Goal: Task Accomplishment & Management: Manage account settings

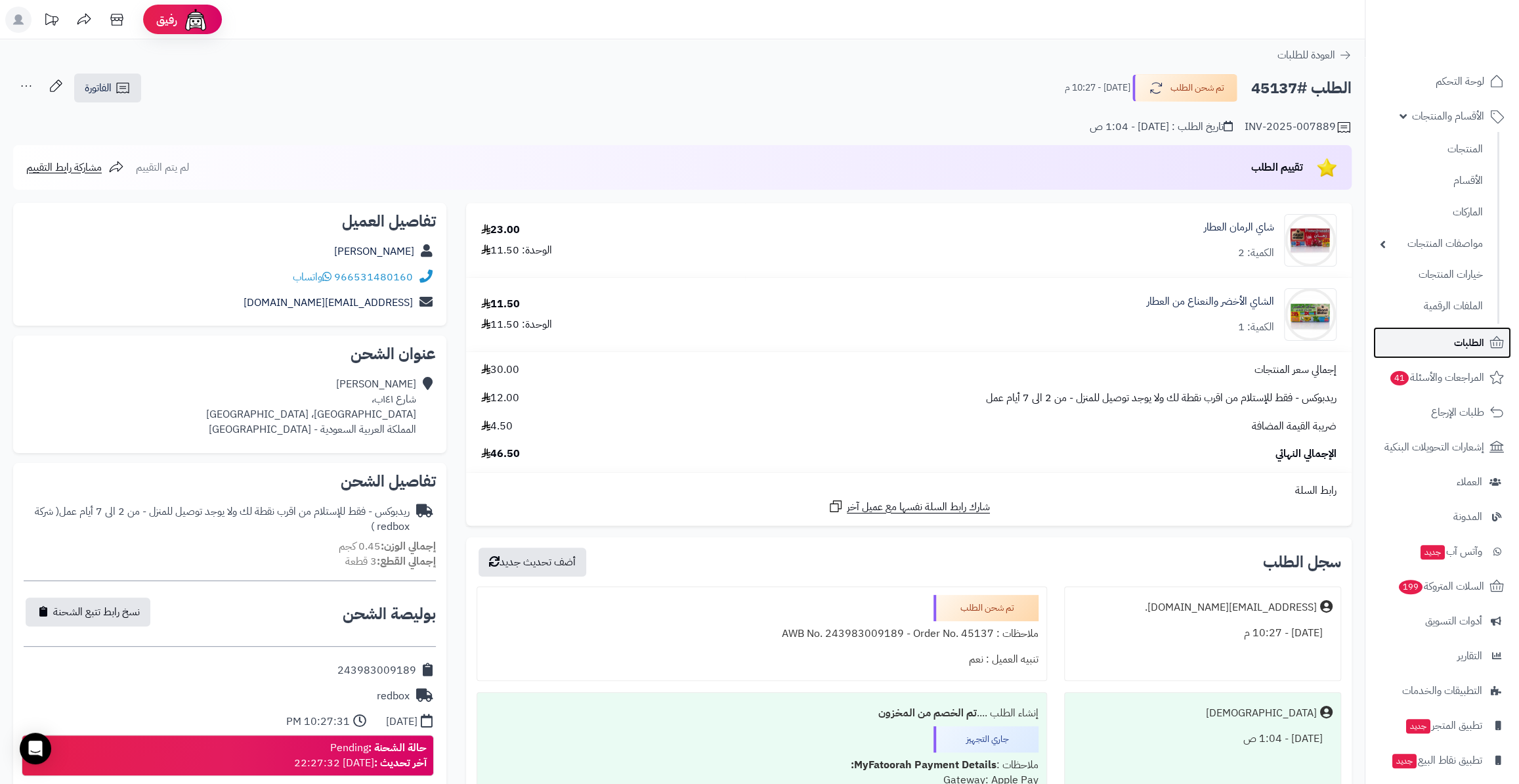
click at [1460, 342] on span "الطلبات" at bounding box center [1469, 342] width 30 height 19
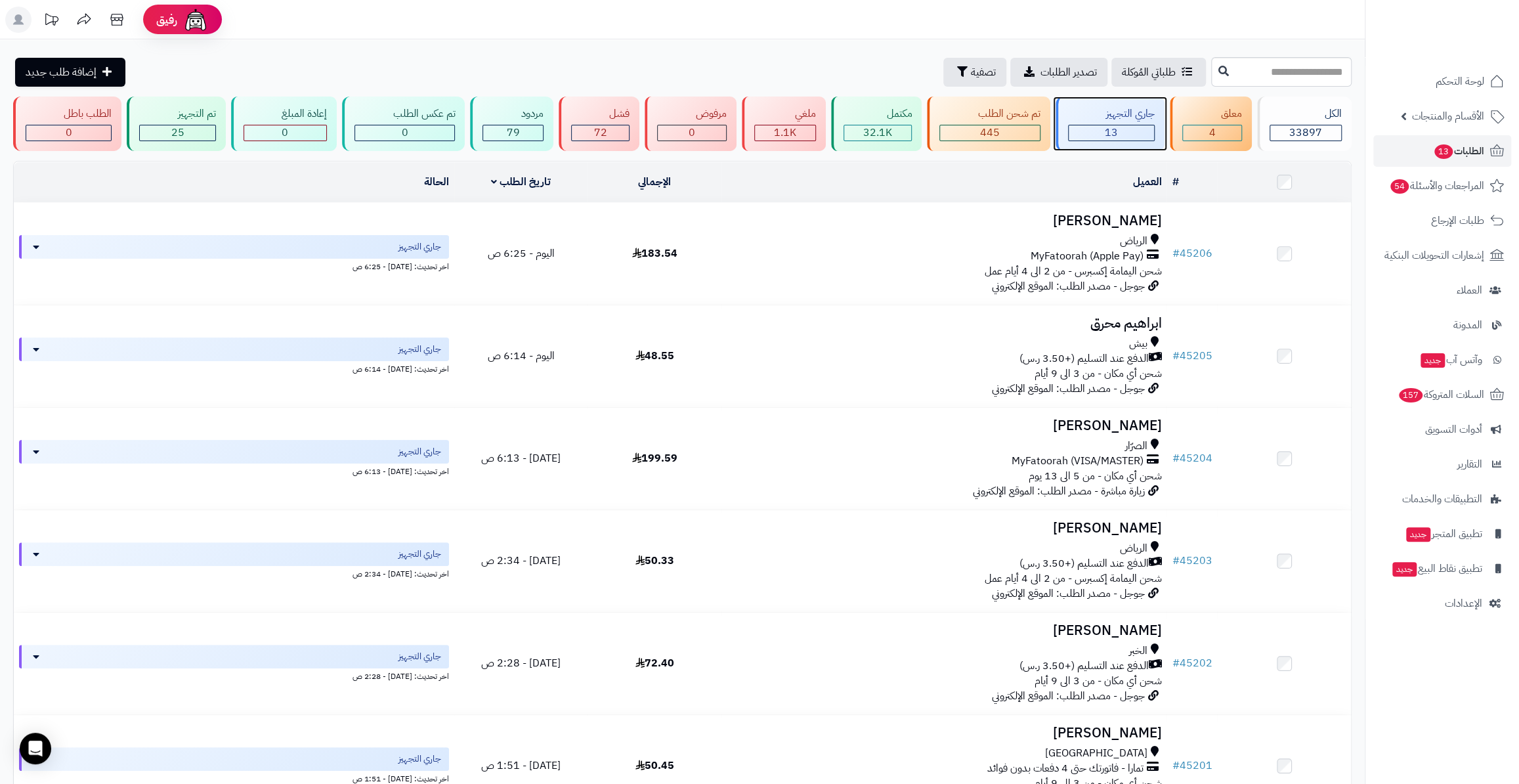
click at [1143, 131] on div "13" at bounding box center [1112, 133] width 85 height 15
click at [1192, 136] on div "4" at bounding box center [1212, 133] width 57 height 15
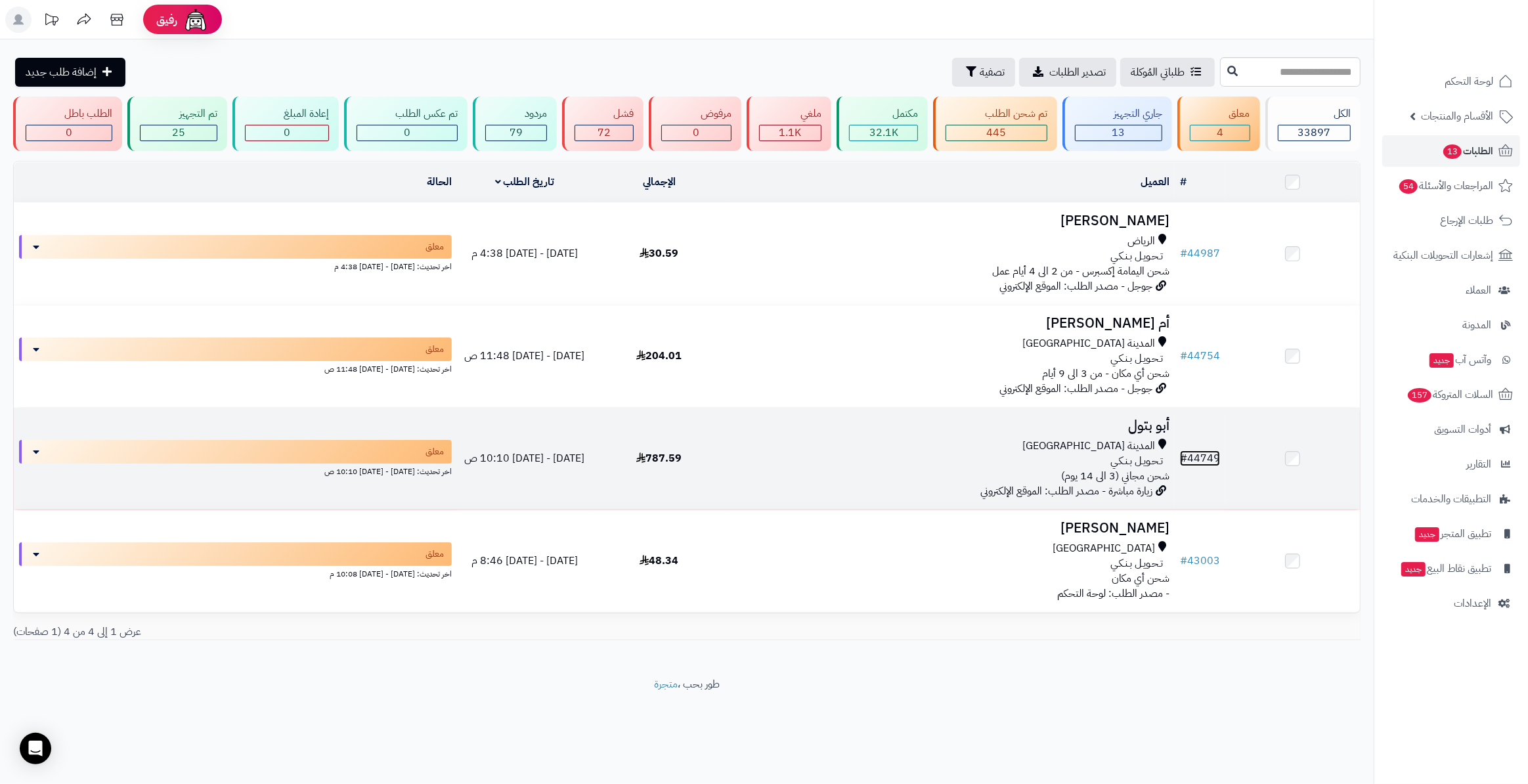
click at [1209, 451] on link "# 44749" at bounding box center [1200, 458] width 40 height 16
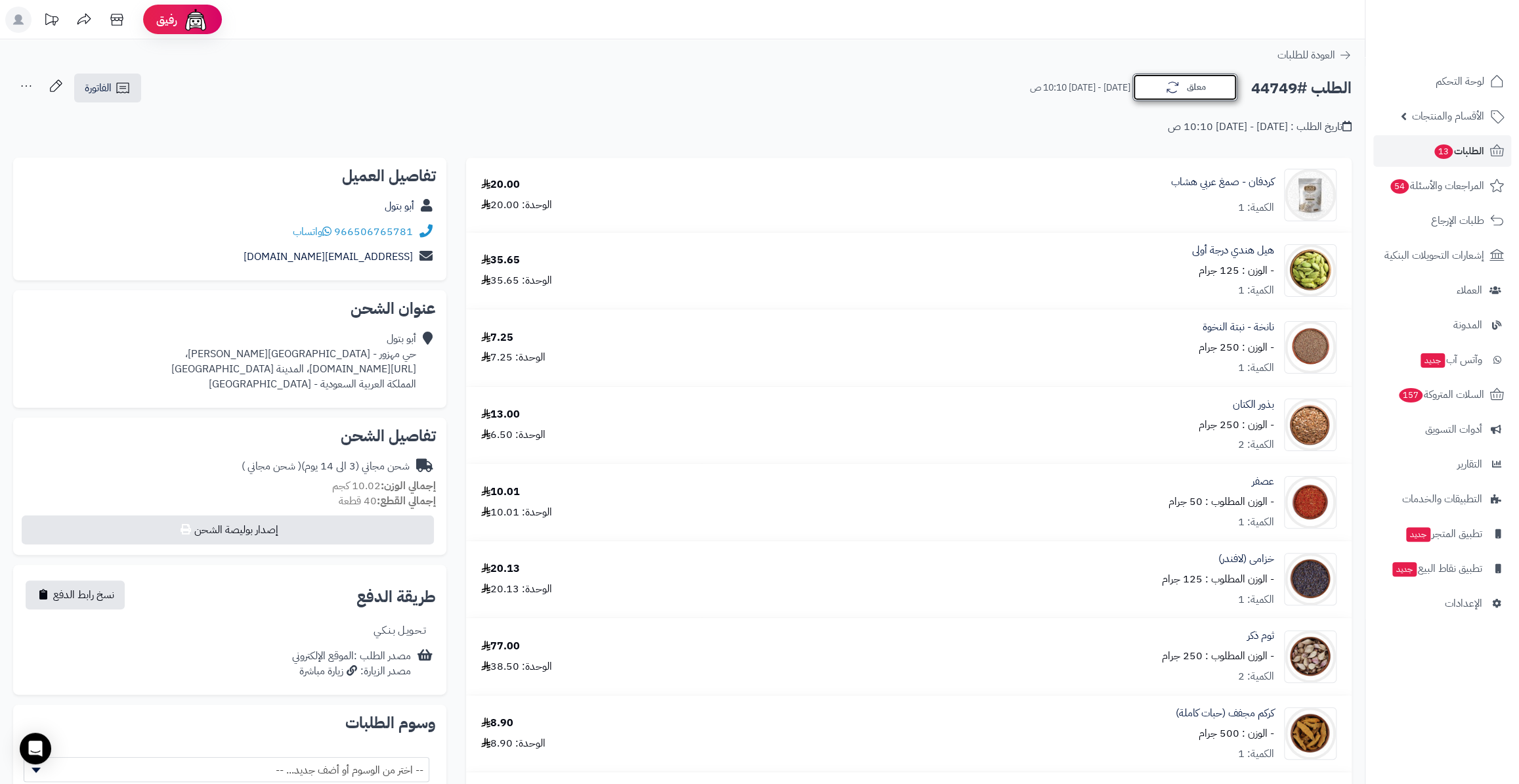
click at [1191, 98] on button "معلق" at bounding box center [1185, 87] width 105 height 28
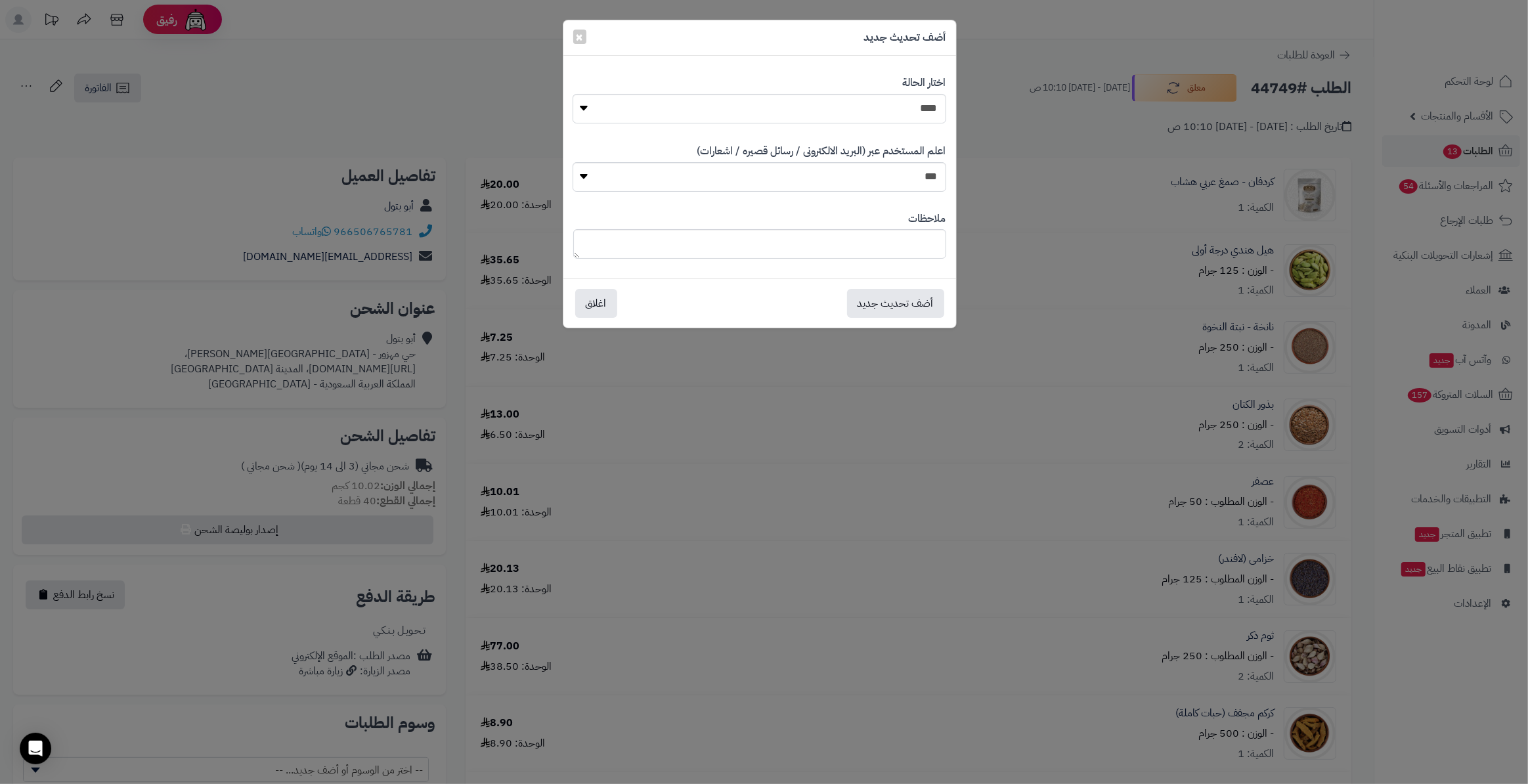
click at [824, 79] on div "**********" at bounding box center [760, 99] width 373 height 68
click at [810, 99] on select "**********" at bounding box center [759, 109] width 373 height 30
select select "*"
click at [572, 94] on select "**********" at bounding box center [759, 109] width 373 height 30
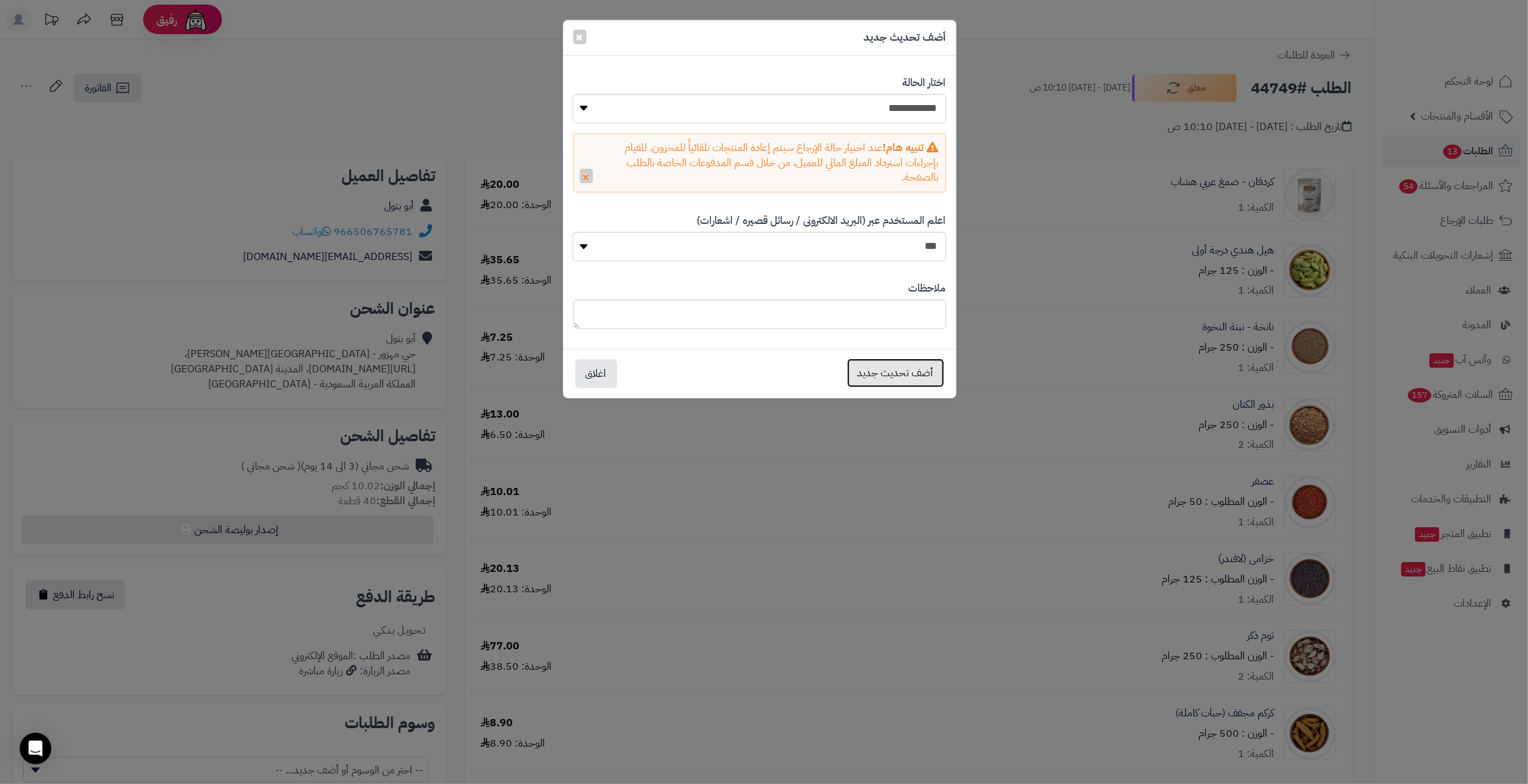
click at [868, 381] on button "أضف تحديث جديد" at bounding box center [895, 373] width 97 height 29
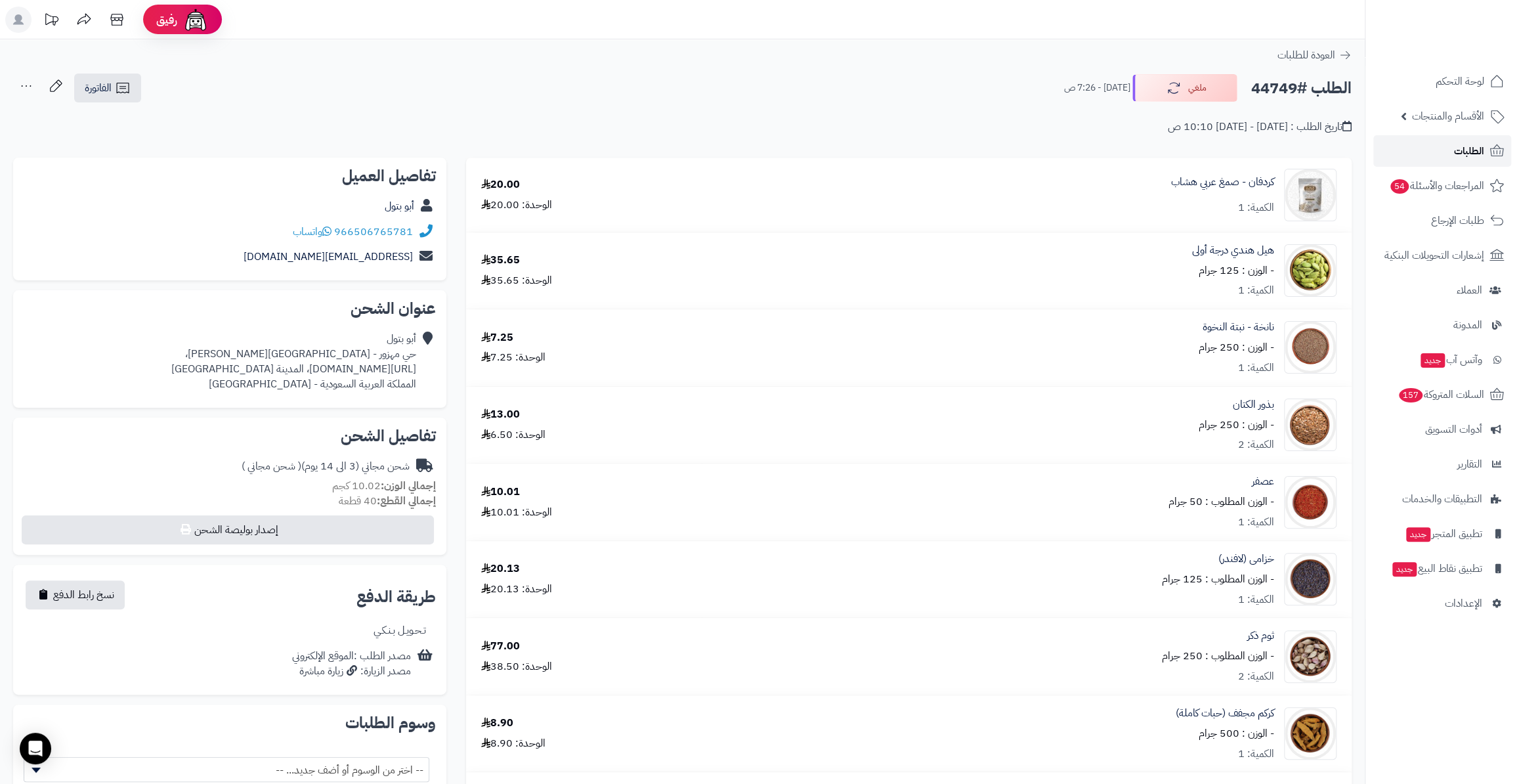
click at [1465, 154] on span "الطلبات" at bounding box center [1469, 151] width 30 height 19
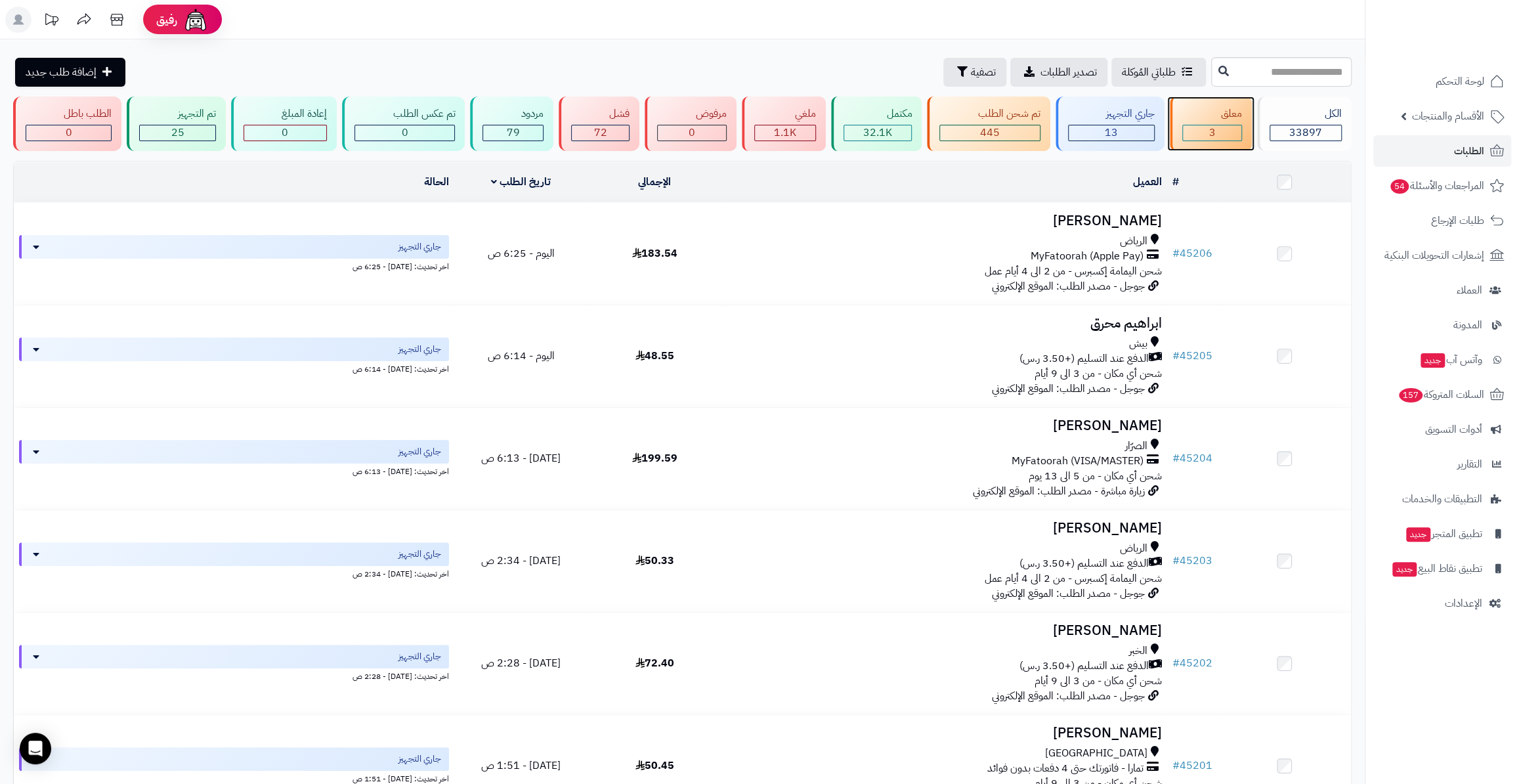
click at [1220, 123] on div "معلق 3" at bounding box center [1210, 123] width 81 height 54
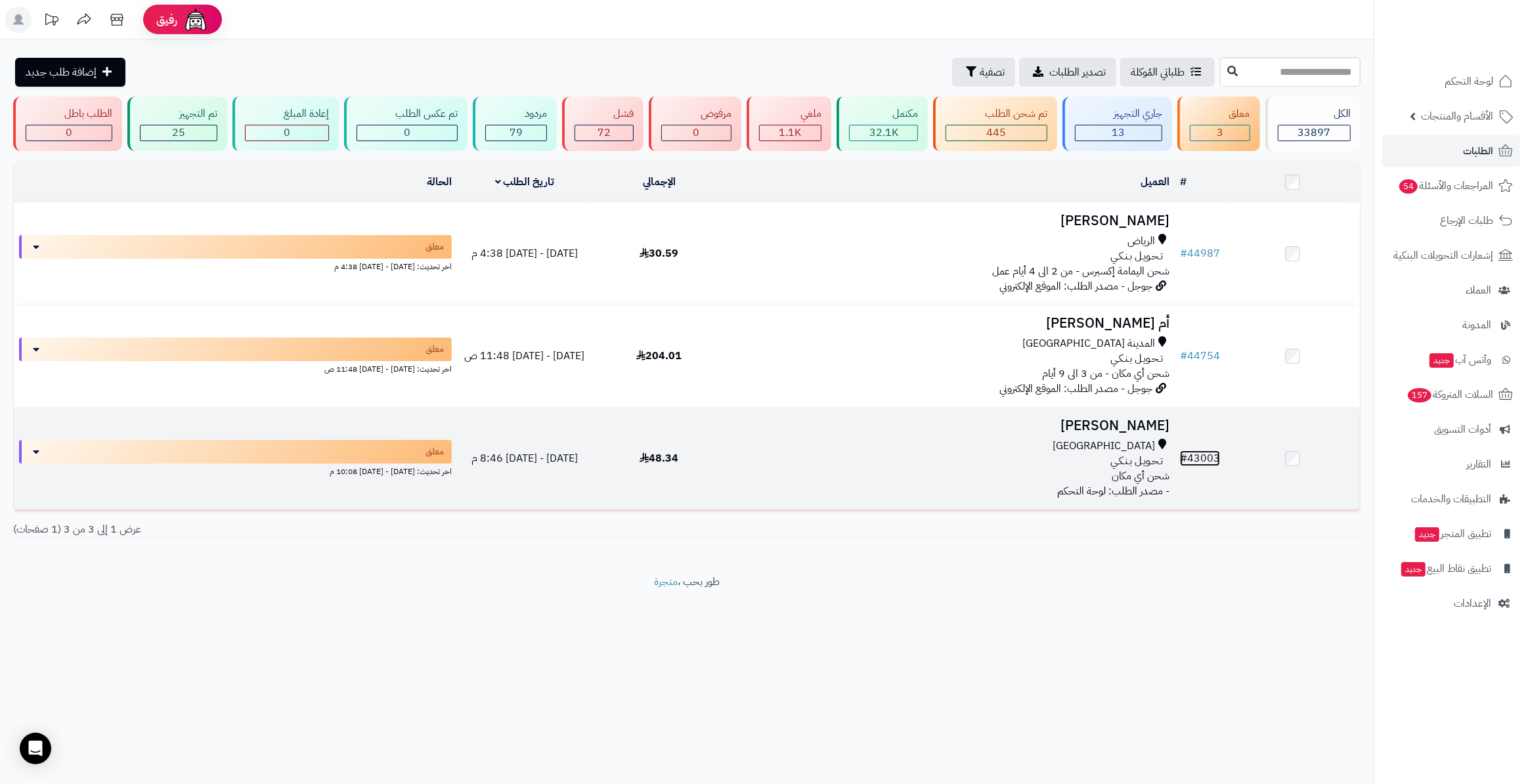
click at [1210, 460] on link "# 43003" at bounding box center [1200, 458] width 40 height 16
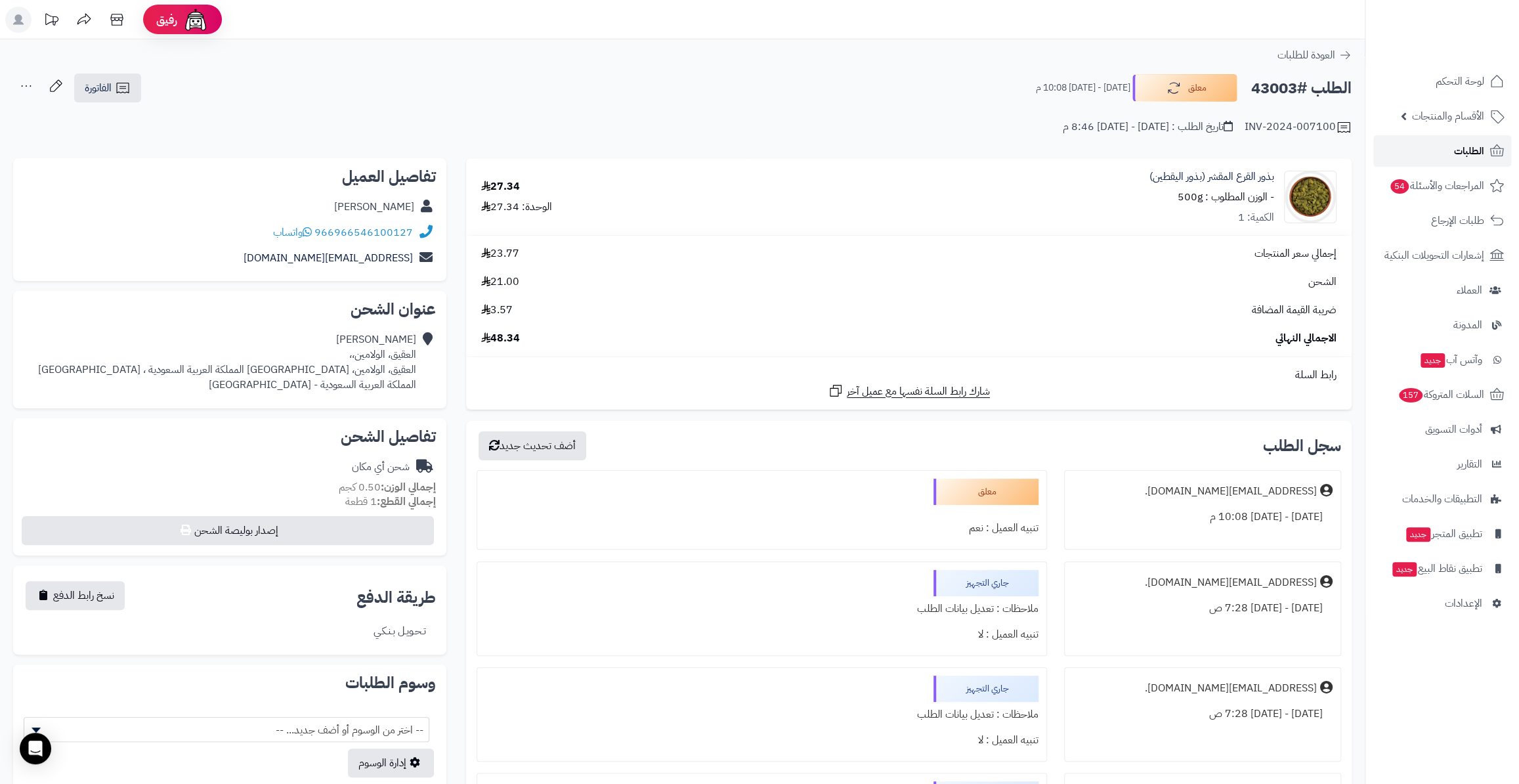
click at [1454, 158] on span "الطلبات" at bounding box center [1469, 151] width 30 height 19
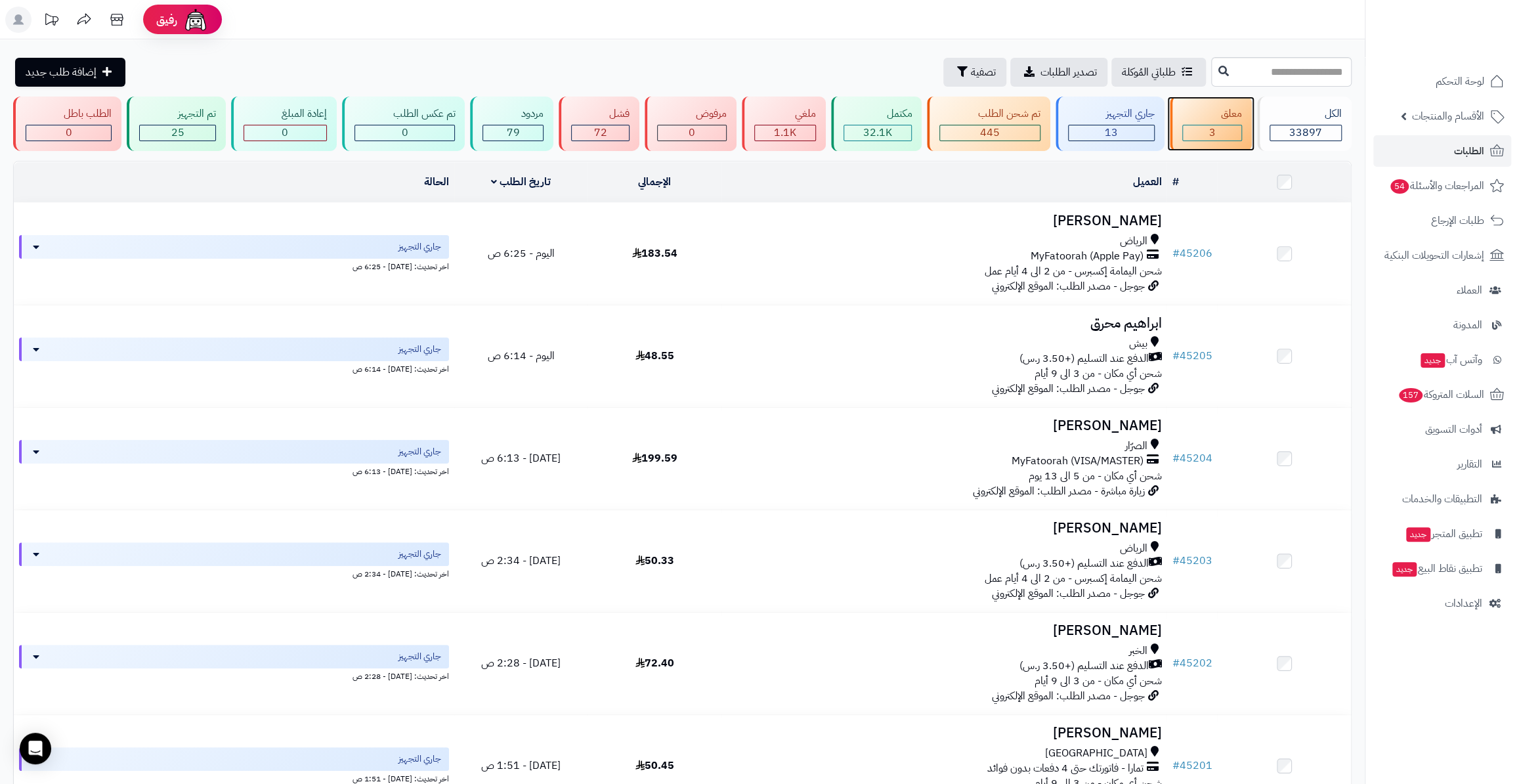
click at [1221, 125] on div "3" at bounding box center [1212, 133] width 59 height 16
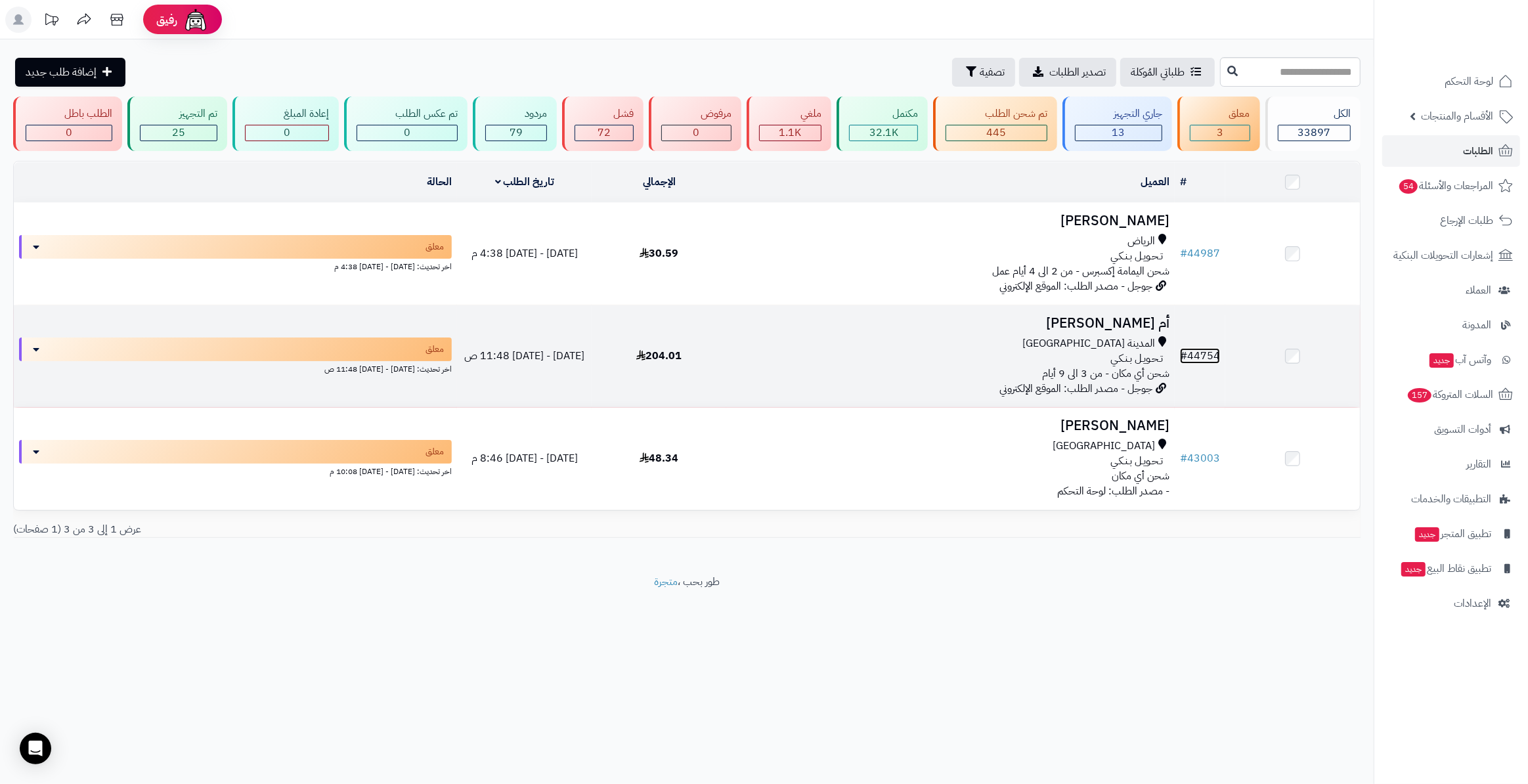
click at [1194, 351] on link "# 44754" at bounding box center [1200, 355] width 40 height 16
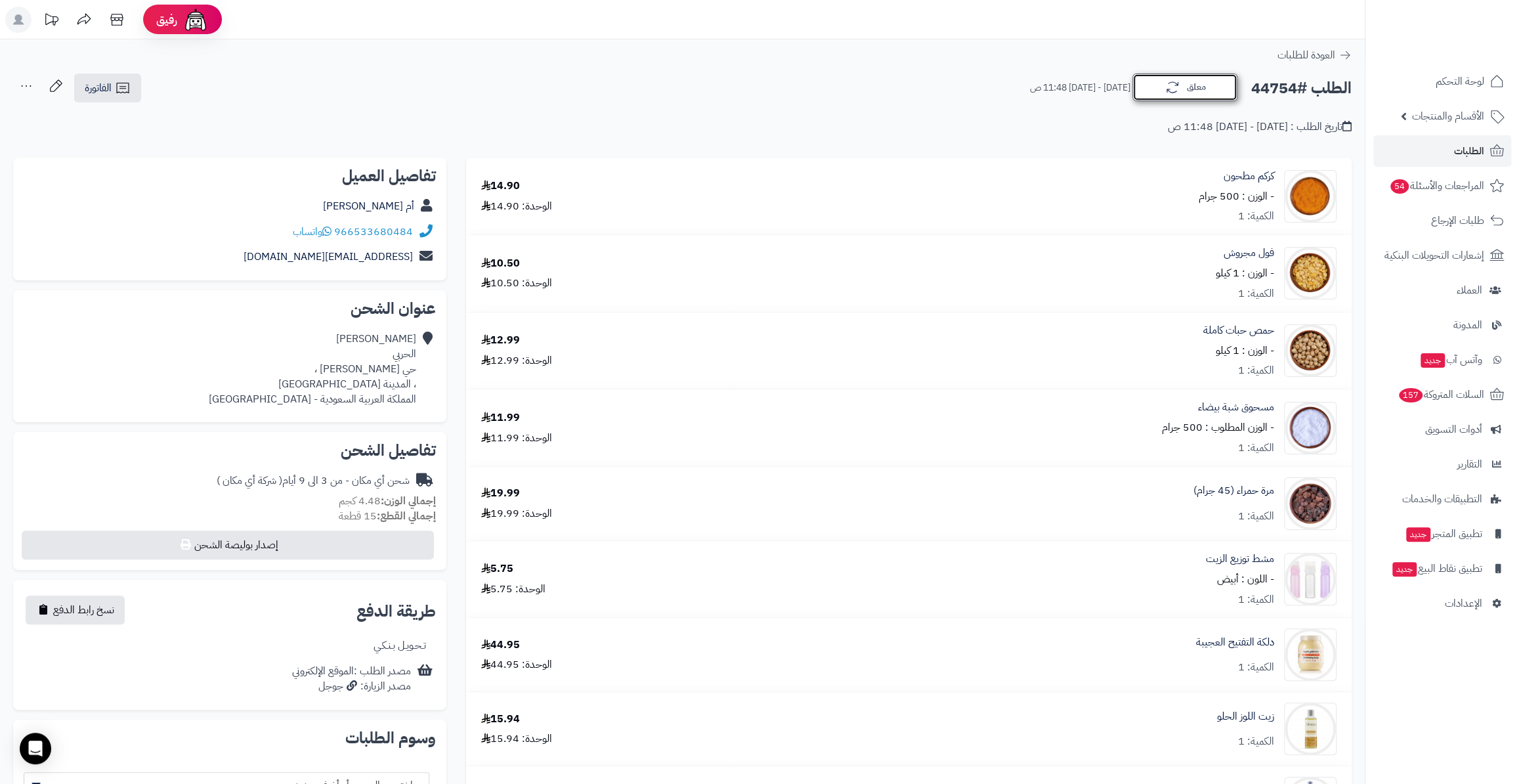
click at [1151, 81] on button "معلق" at bounding box center [1185, 87] width 105 height 28
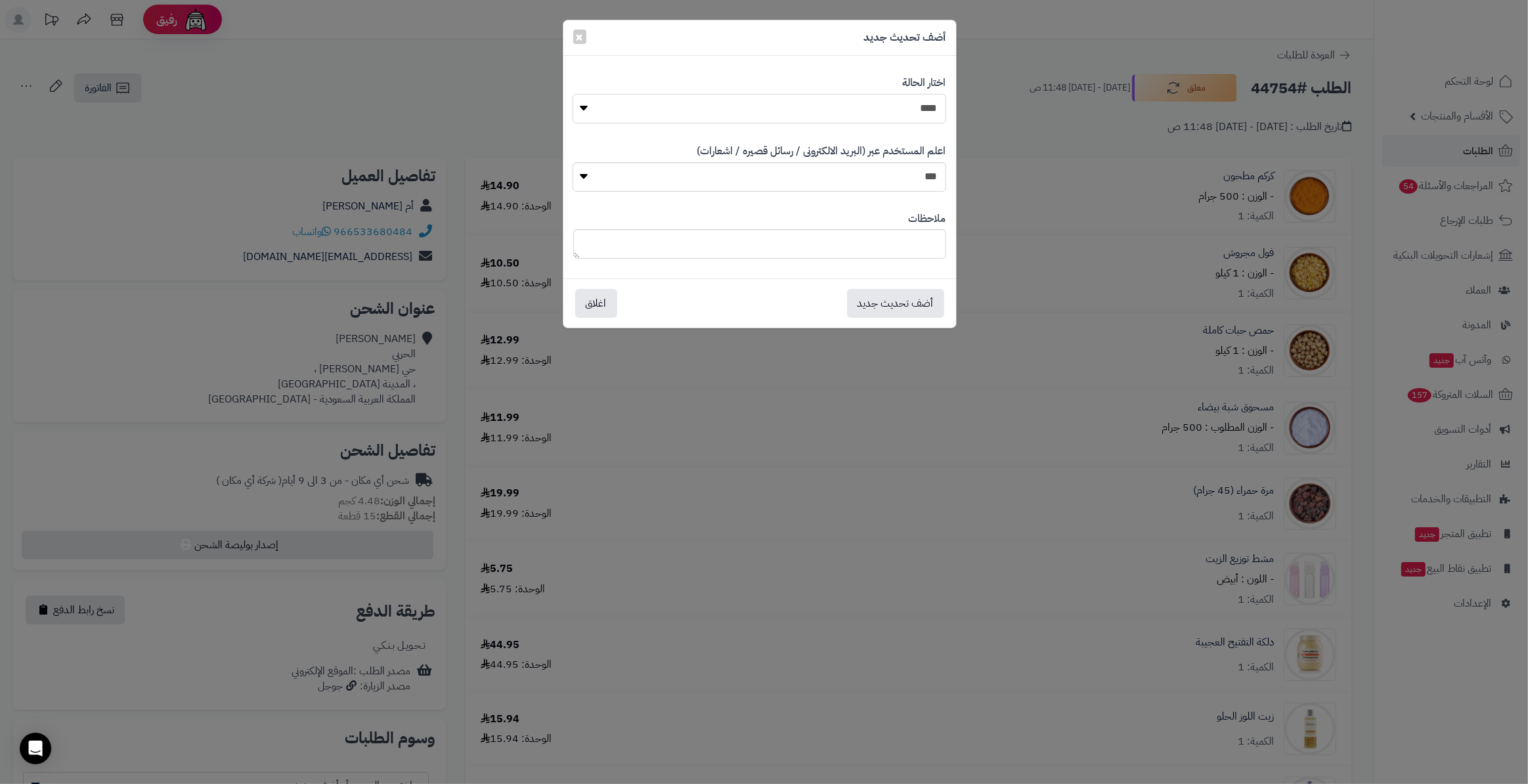
click at [904, 110] on select "**********" at bounding box center [759, 109] width 373 height 30
select select "*"
click at [572, 94] on select "**********" at bounding box center [759, 109] width 373 height 30
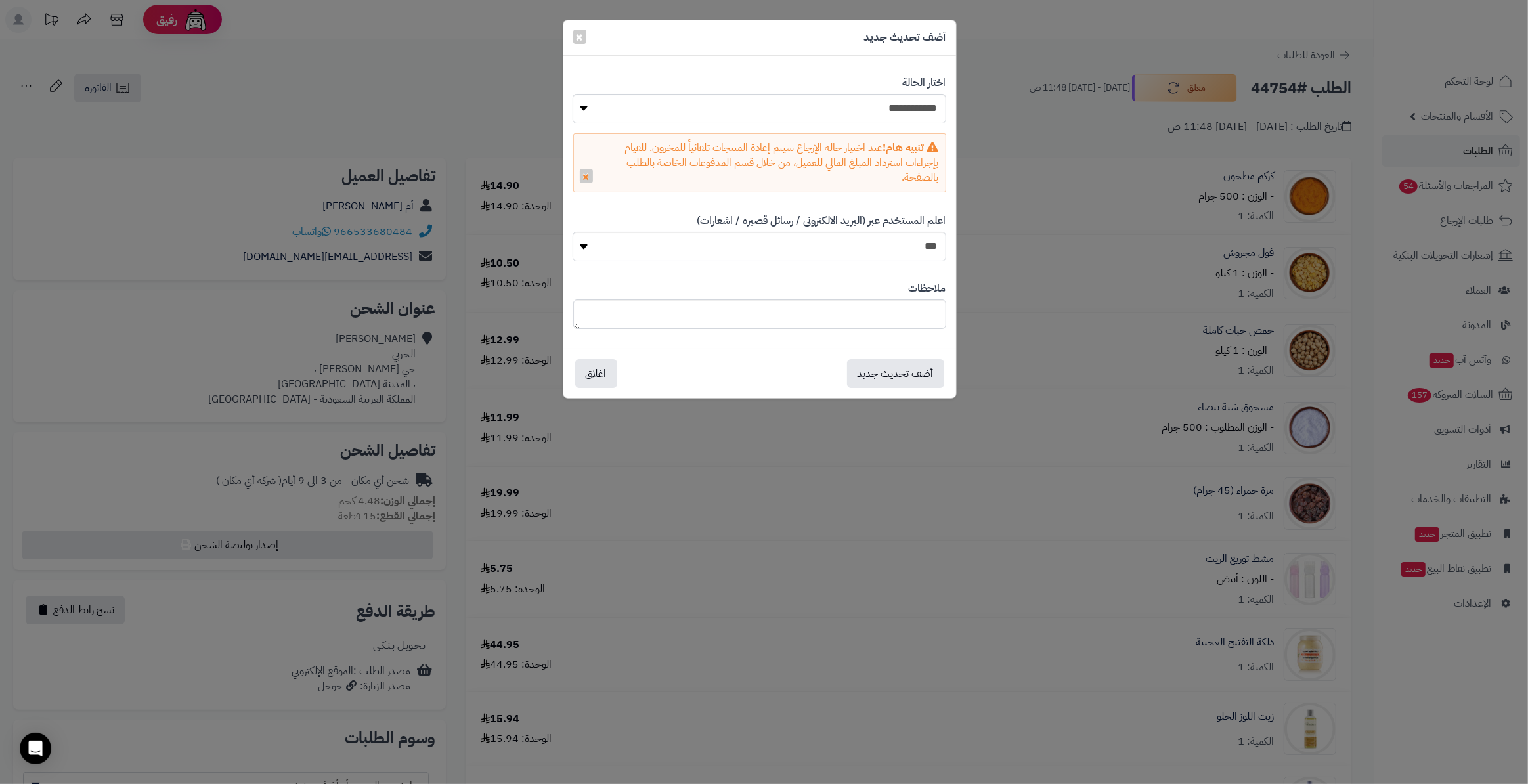
click at [907, 357] on div "أضف تحديث جديد اغلاق" at bounding box center [760, 373] width 392 height 49
click at [910, 374] on button "أضف تحديث جديد" at bounding box center [895, 373] width 97 height 29
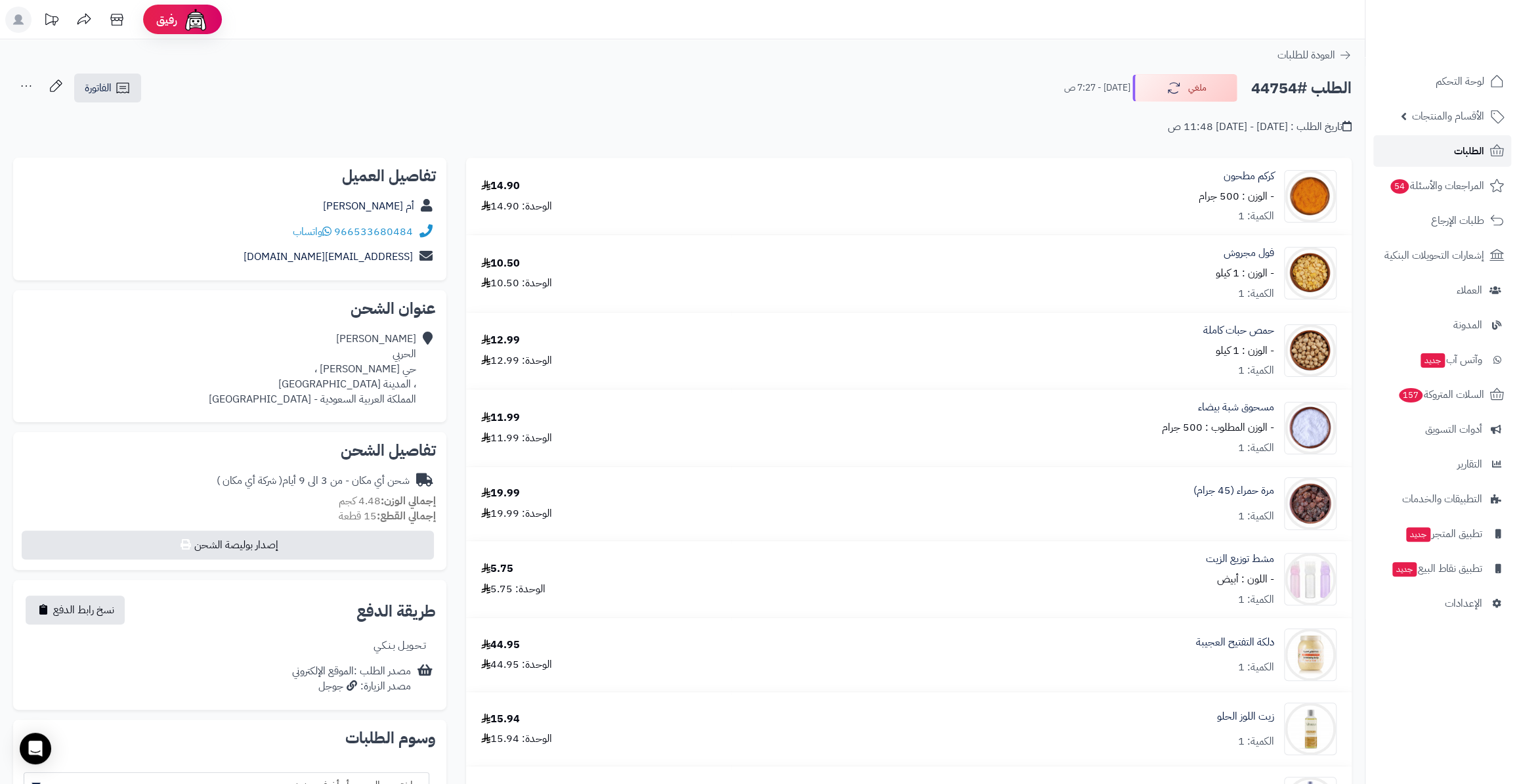
click at [1473, 163] on link "الطلبات" at bounding box center [1442, 151] width 138 height 31
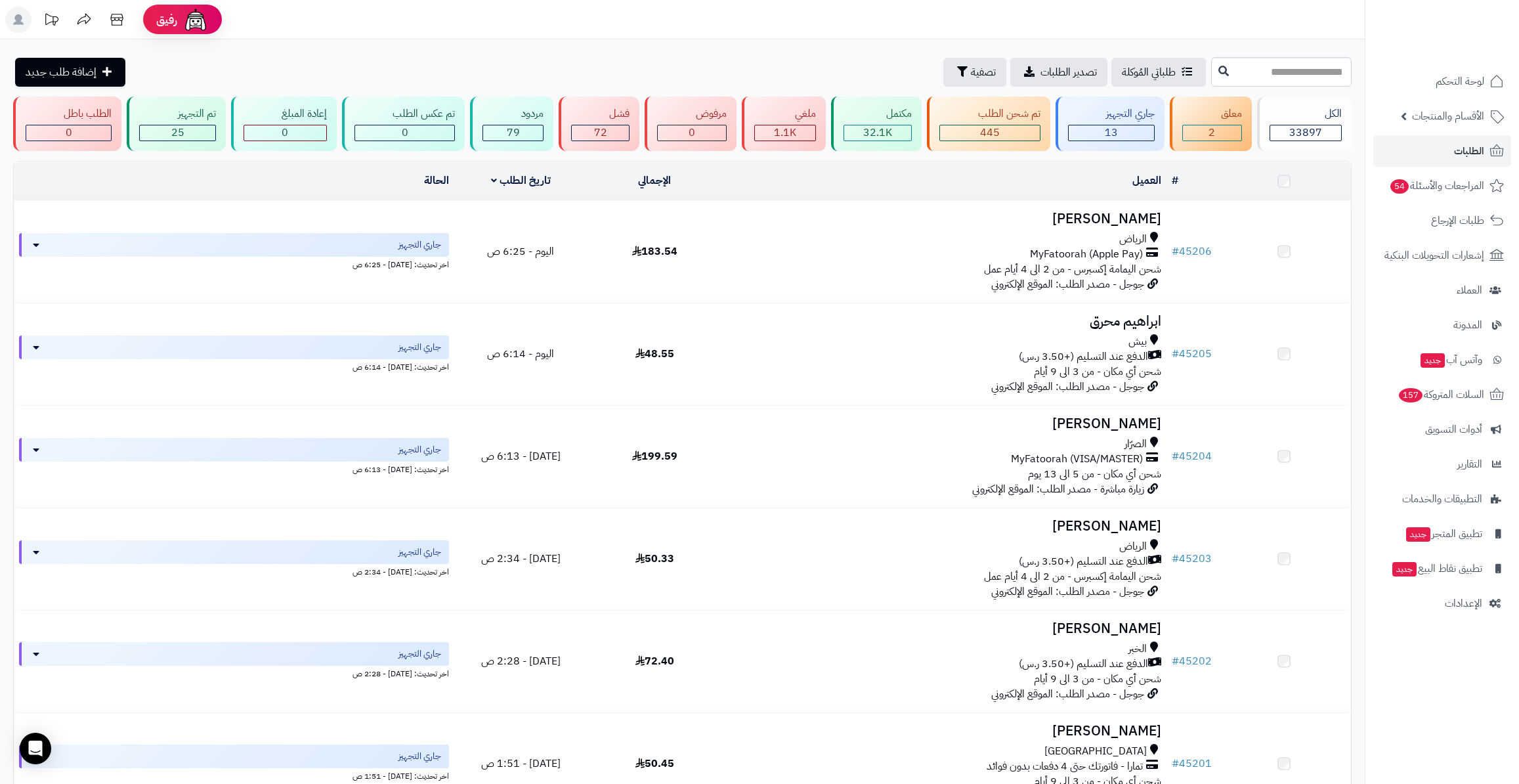
click at [1212, 144] on div "معلق 2" at bounding box center [1210, 123] width 81 height 54
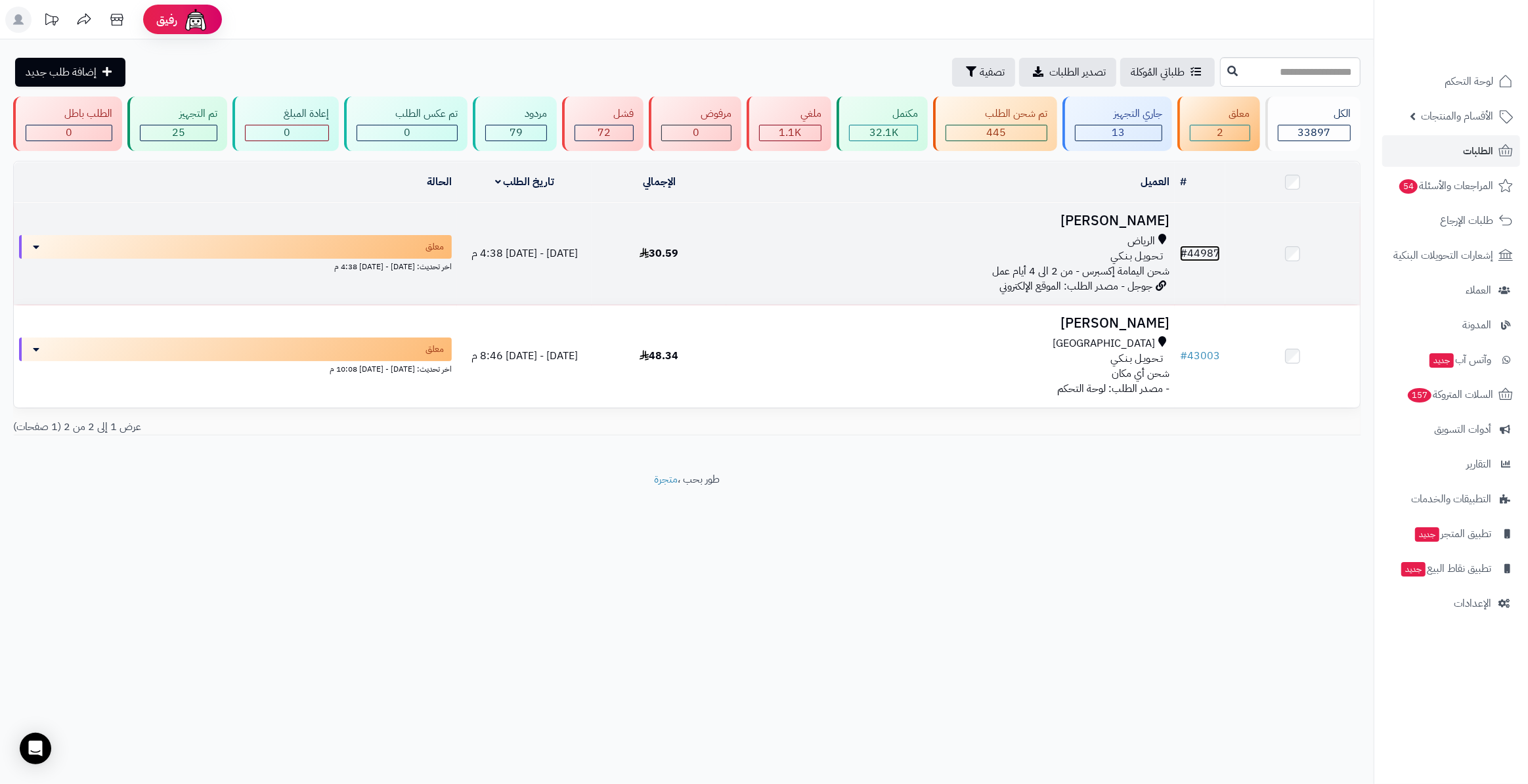
click at [1197, 245] on link "# 44987" at bounding box center [1200, 253] width 40 height 16
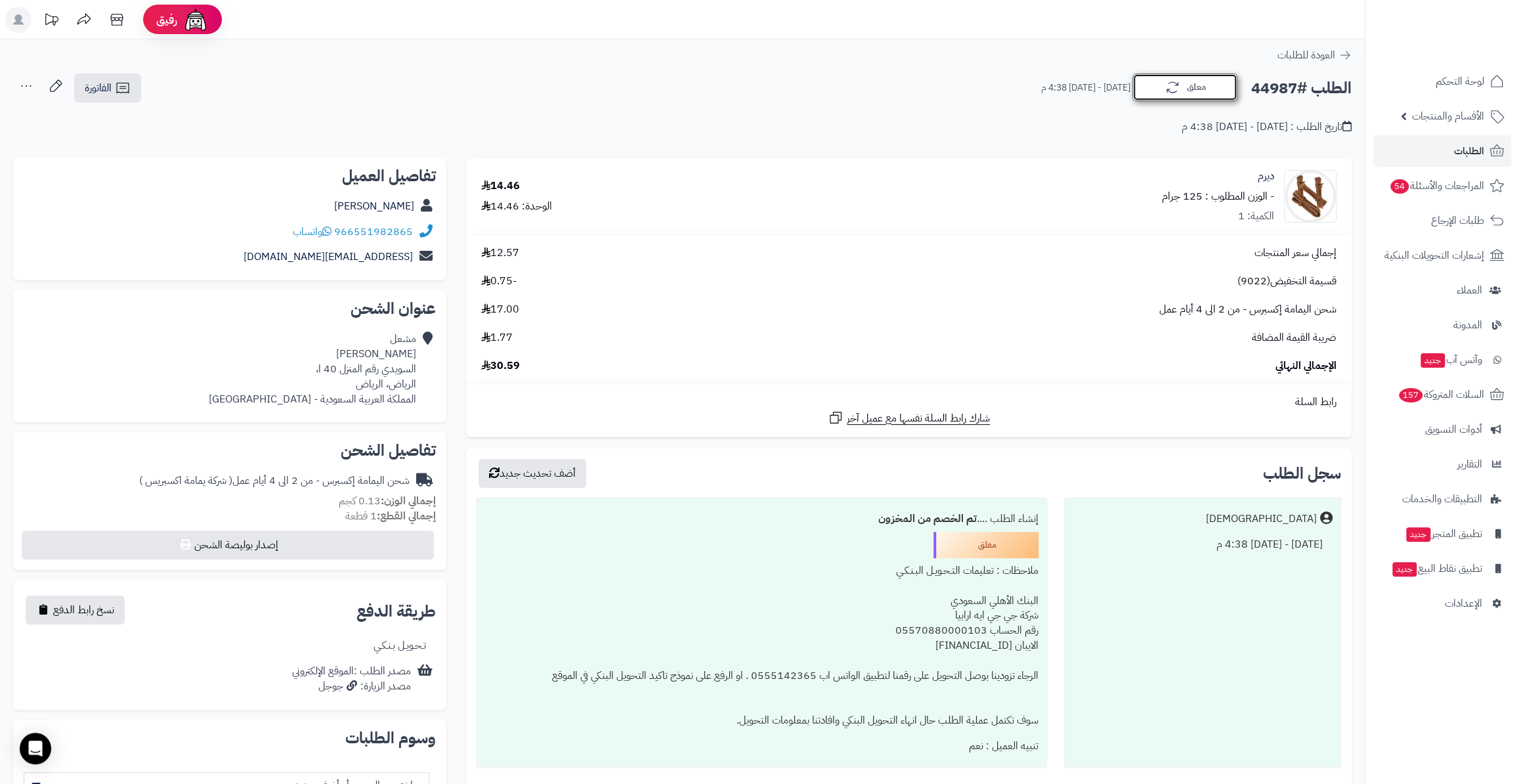
click at [1188, 78] on button "معلق" at bounding box center [1185, 87] width 105 height 28
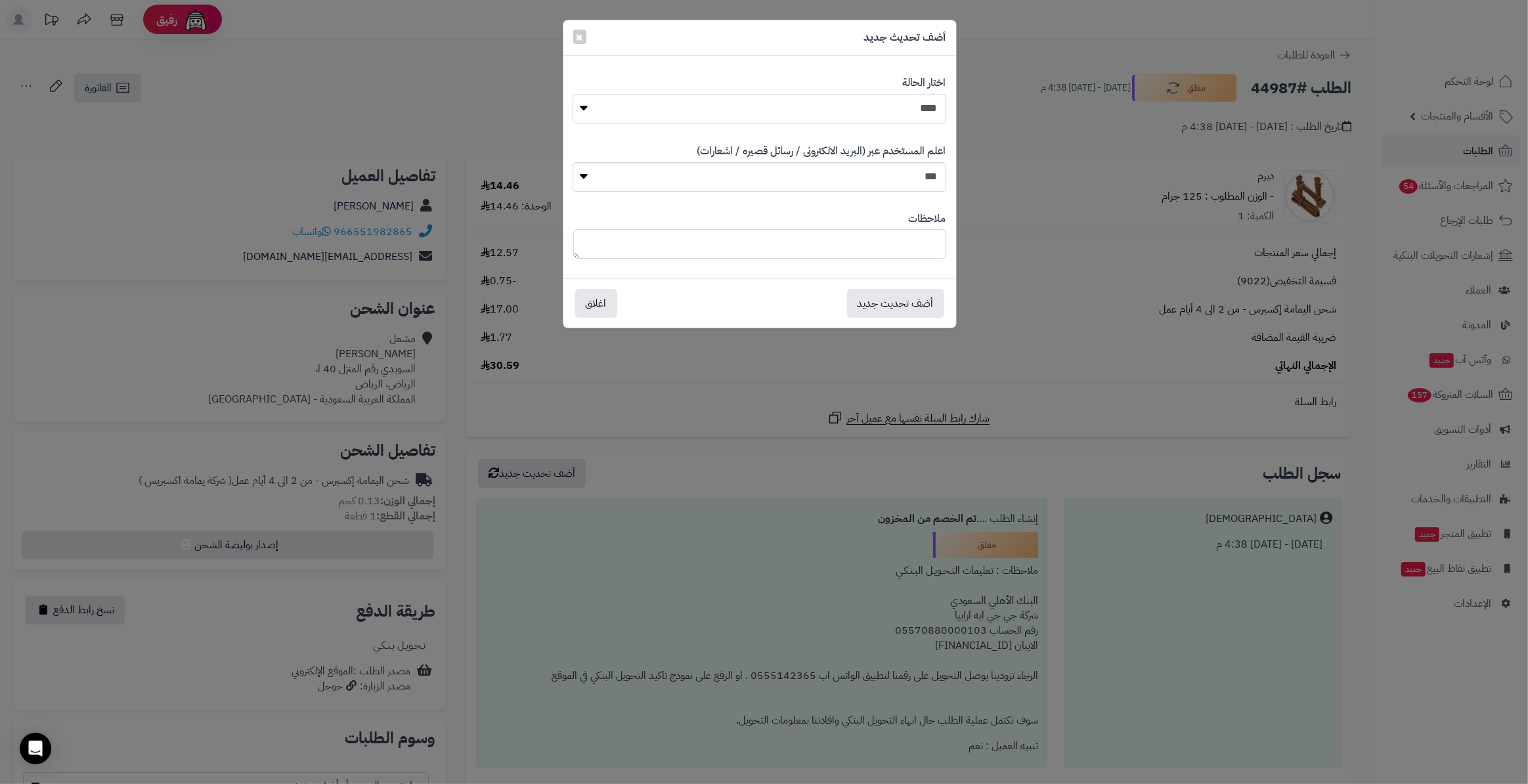
click at [732, 112] on select "**********" at bounding box center [759, 109] width 373 height 30
select select "*"
click at [572, 94] on select "**********" at bounding box center [759, 109] width 373 height 30
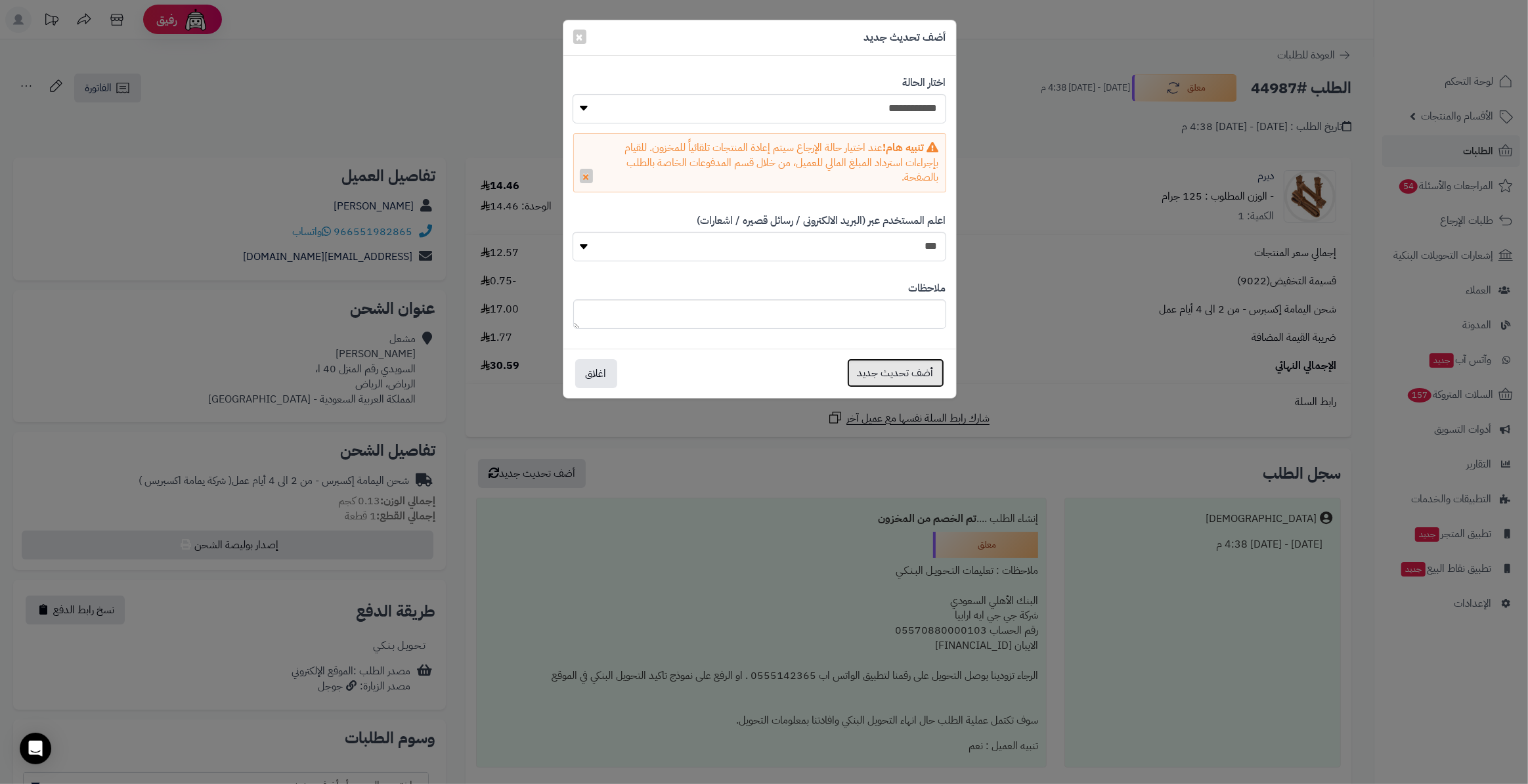
click at [873, 380] on button "أضف تحديث جديد" at bounding box center [895, 373] width 97 height 29
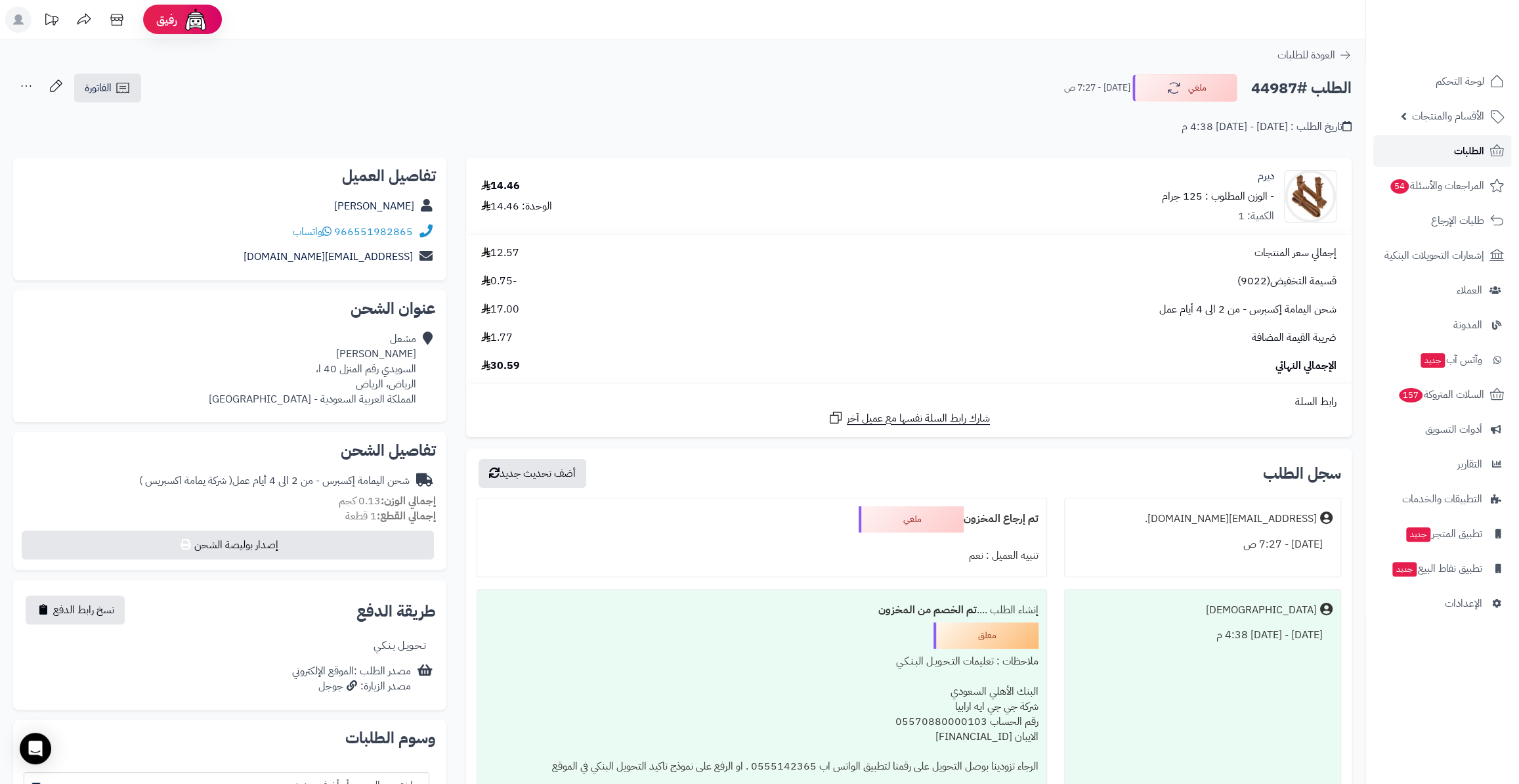
click at [1418, 150] on link "الطلبات" at bounding box center [1442, 151] width 138 height 31
click at [1403, 186] on span "54" at bounding box center [1400, 186] width 19 height 14
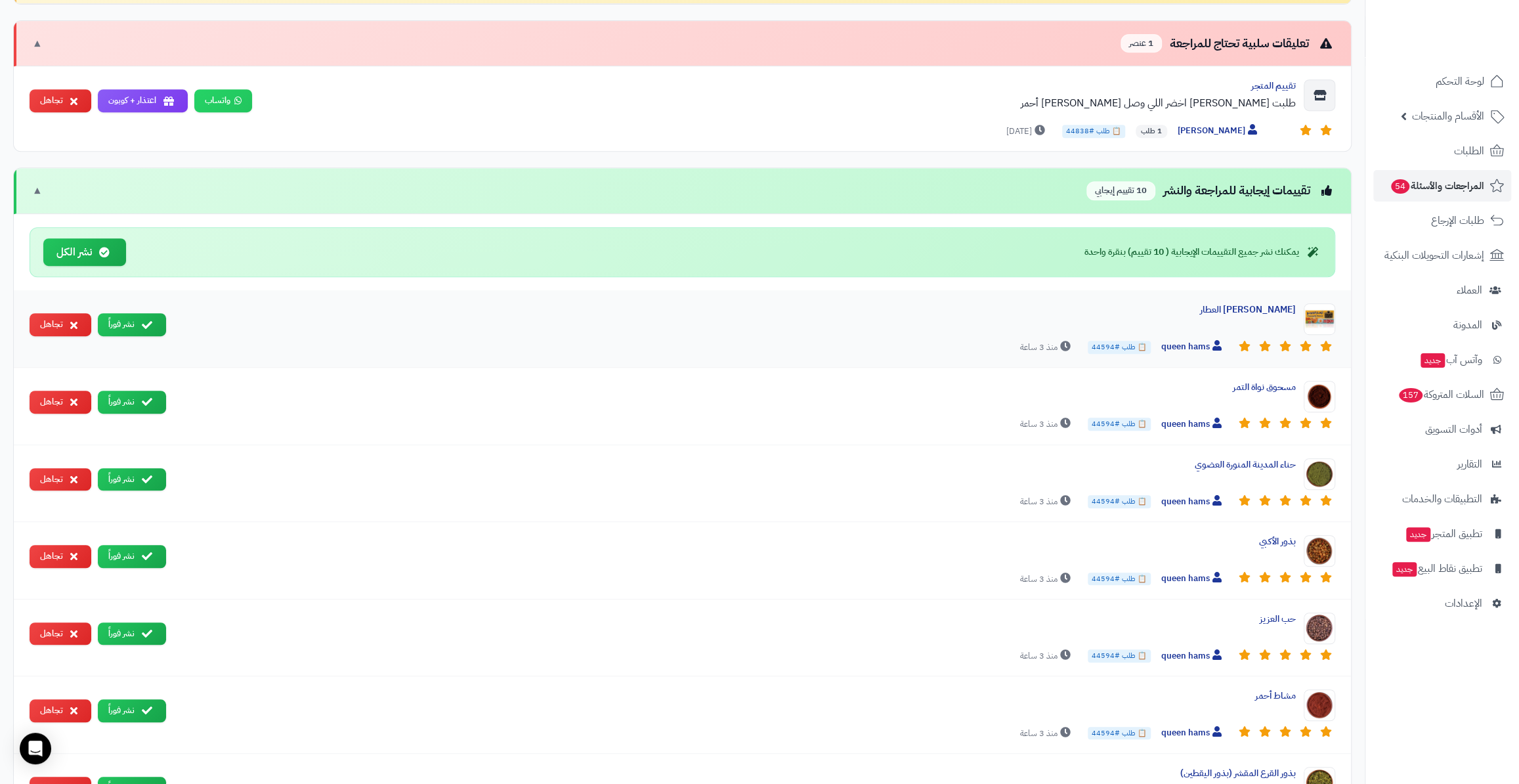
scroll to position [537, 0]
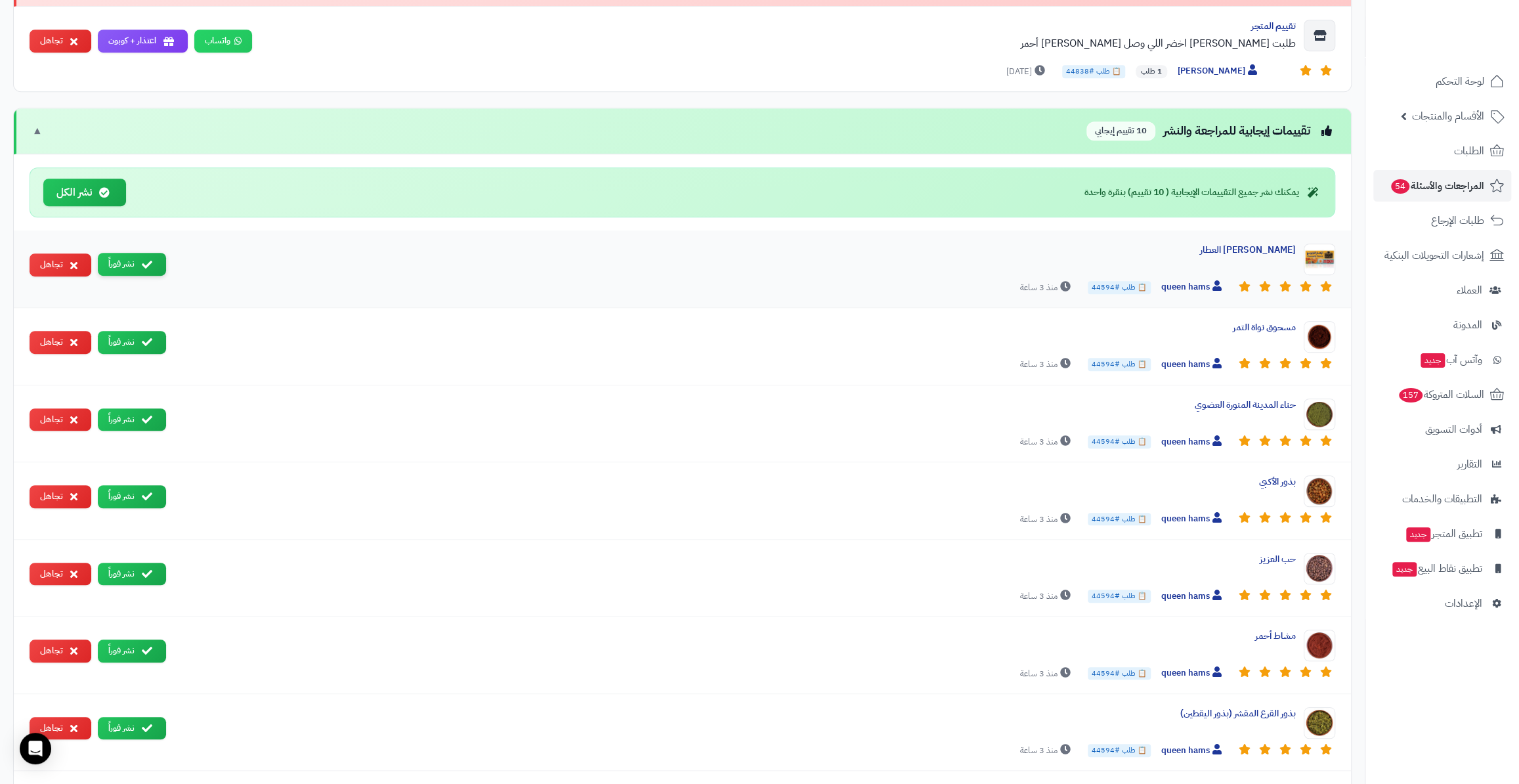
click at [144, 265] on icon at bounding box center [147, 265] width 10 height 10
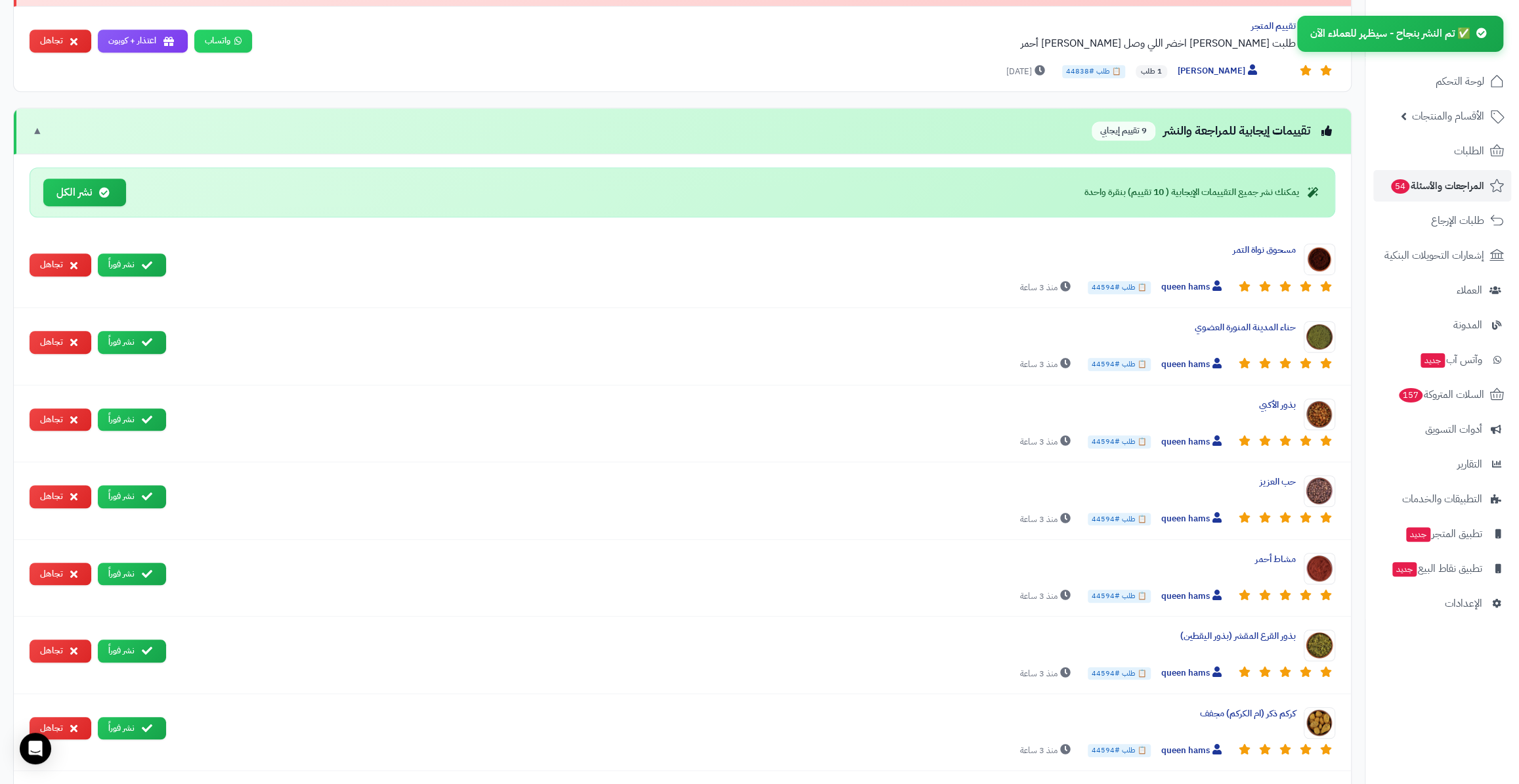
click at [144, 265] on icon at bounding box center [147, 266] width 10 height 10
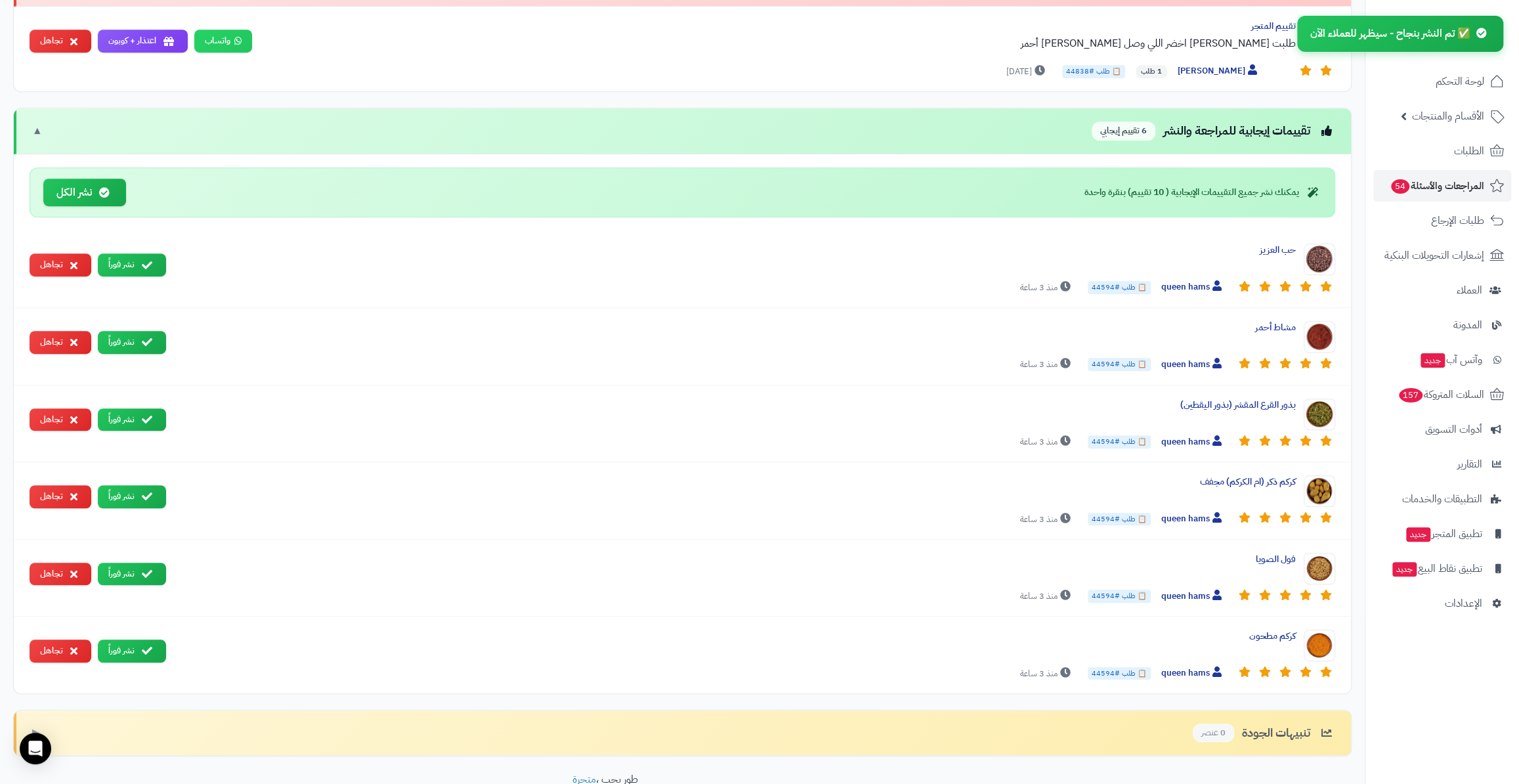
click at [144, 265] on icon at bounding box center [147, 266] width 10 height 10
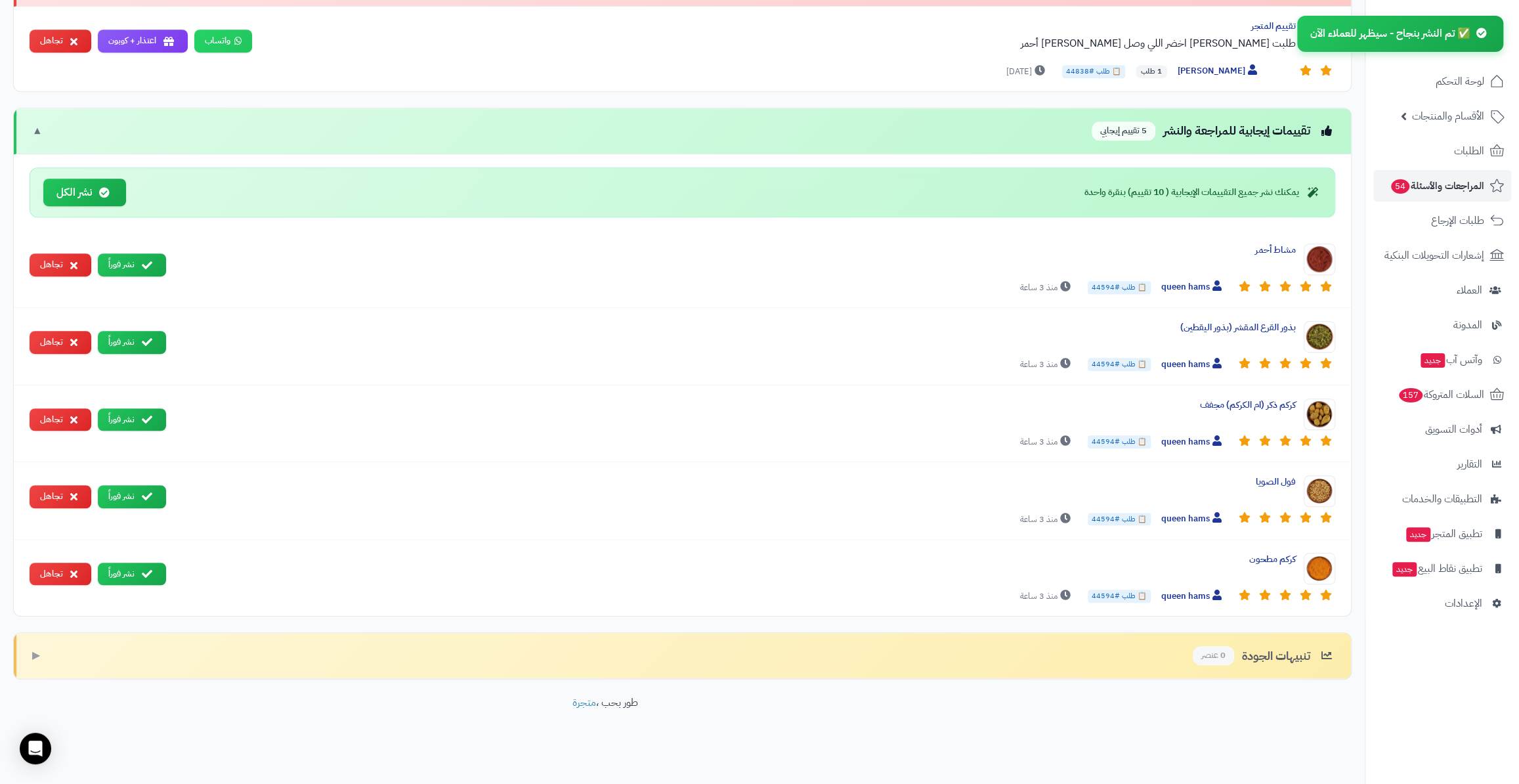
scroll to position [536, 0]
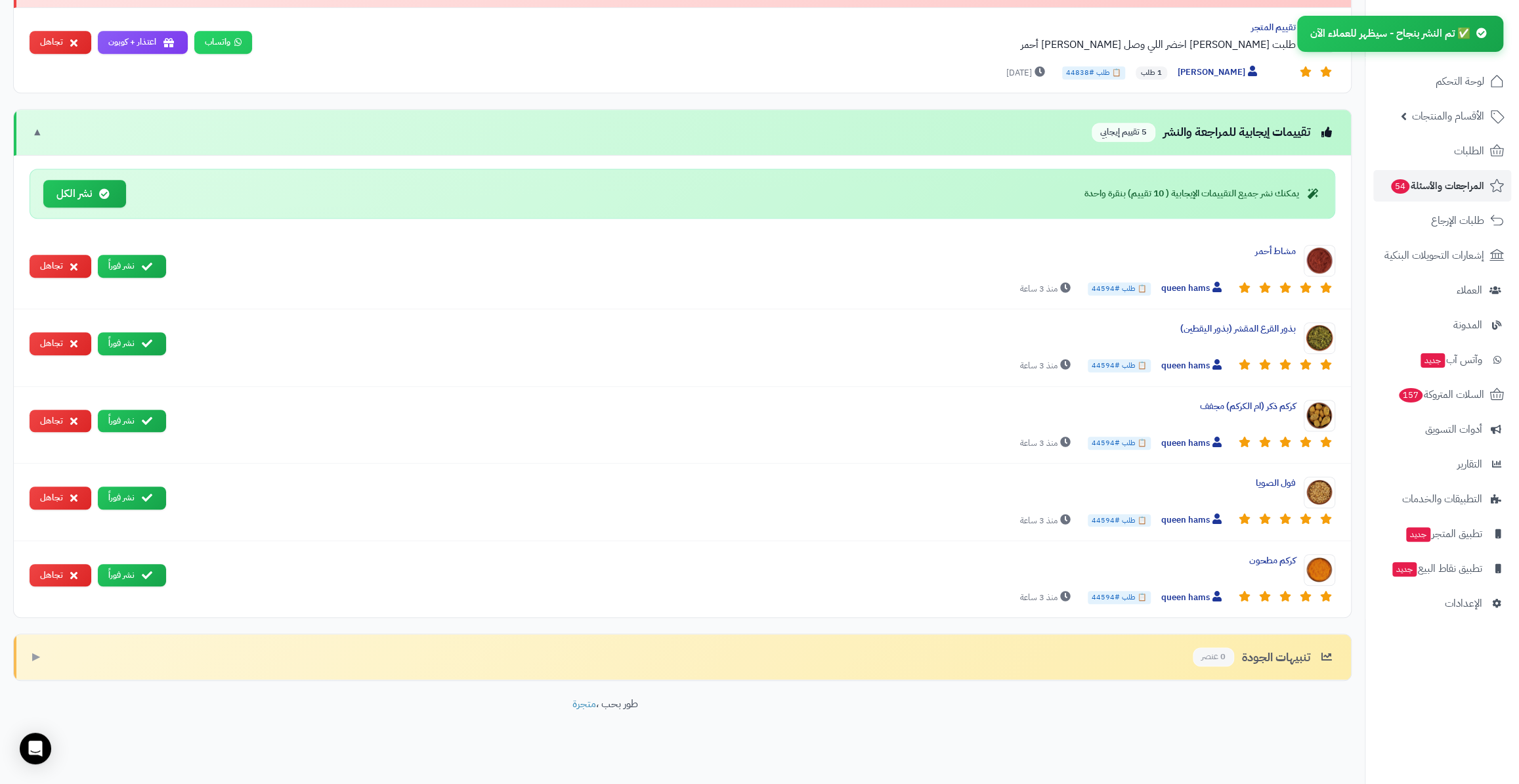
click at [144, 265] on icon at bounding box center [147, 266] width 10 height 10
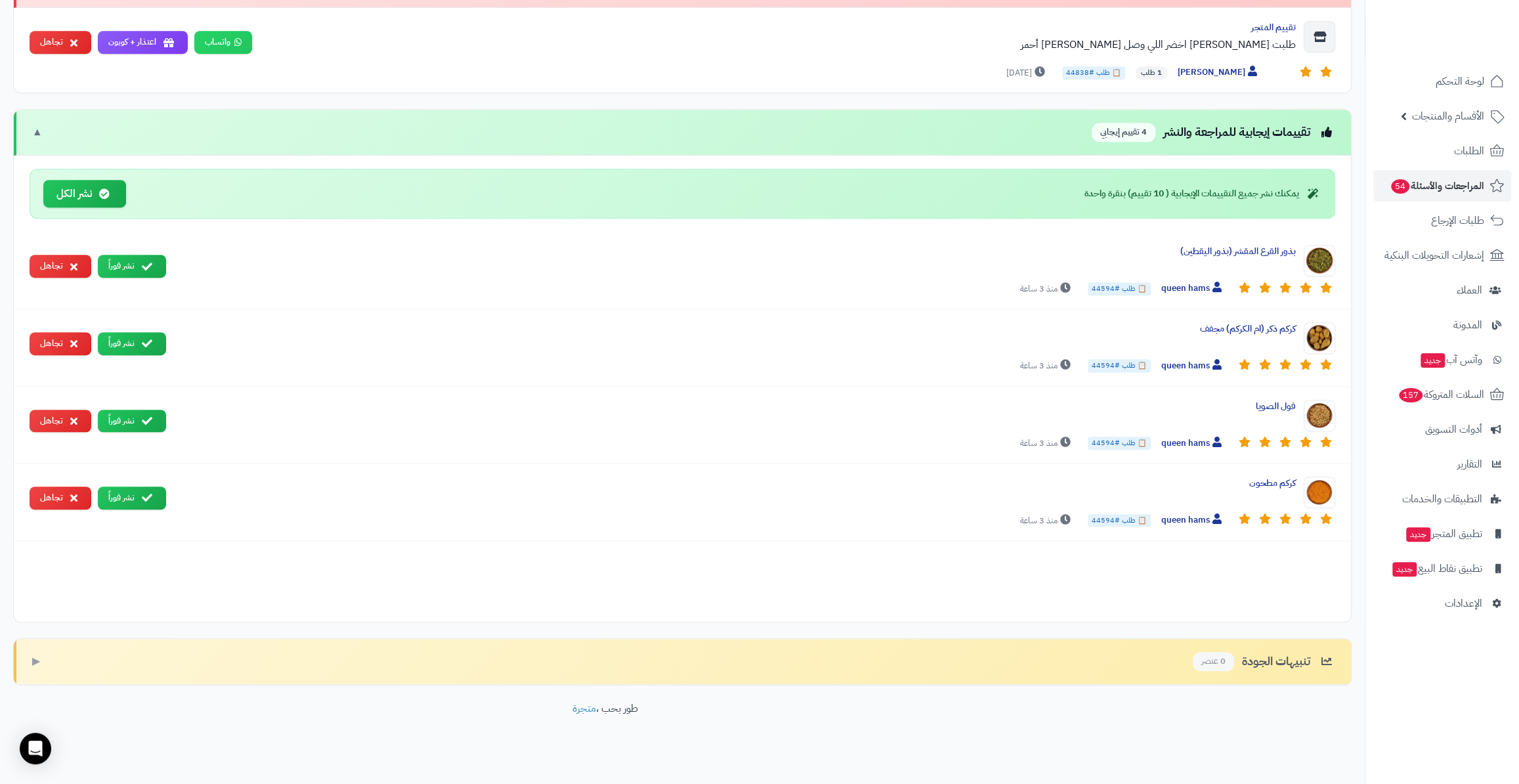
click at [144, 265] on icon at bounding box center [147, 266] width 10 height 10
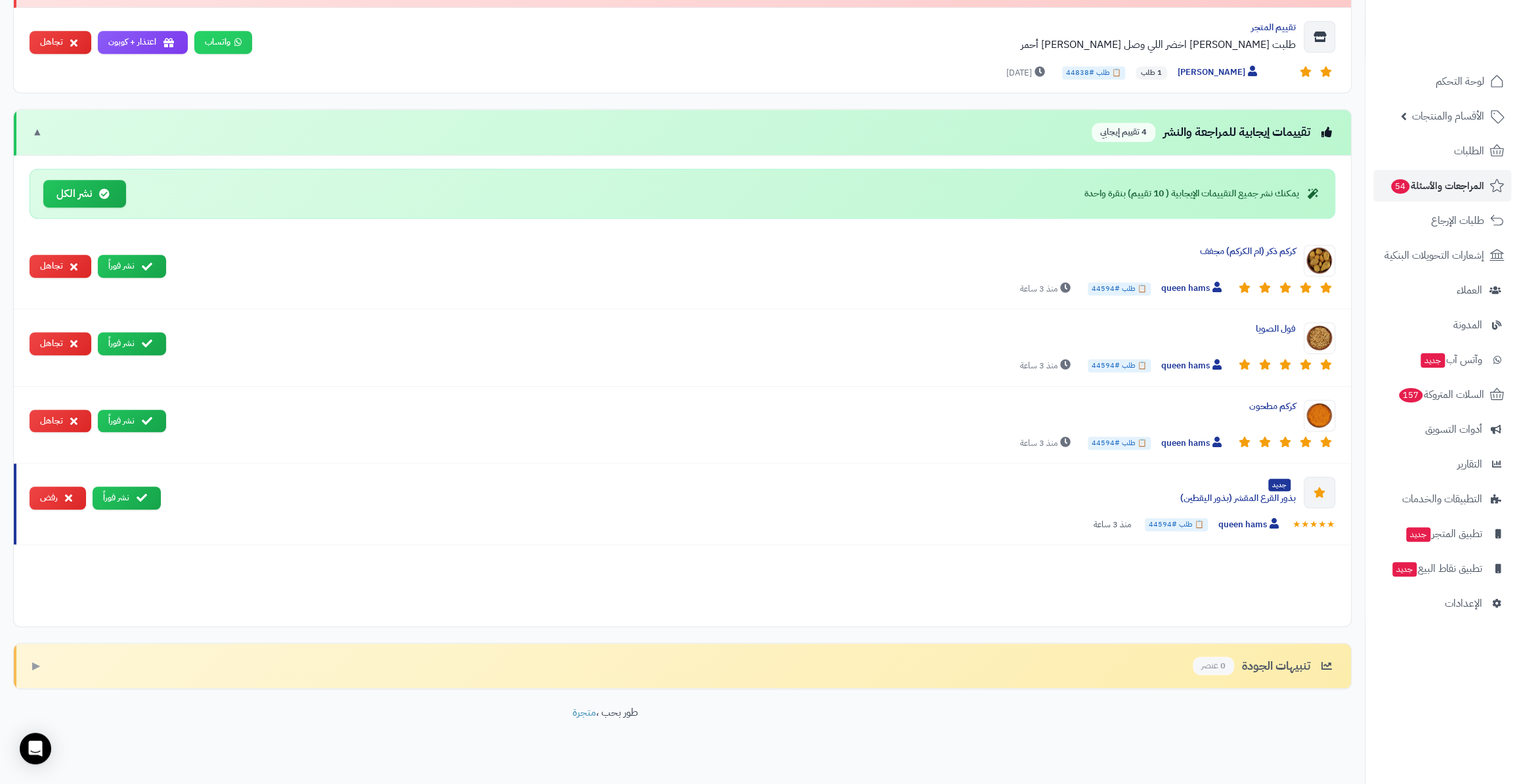
click at [144, 265] on icon at bounding box center [147, 266] width 10 height 10
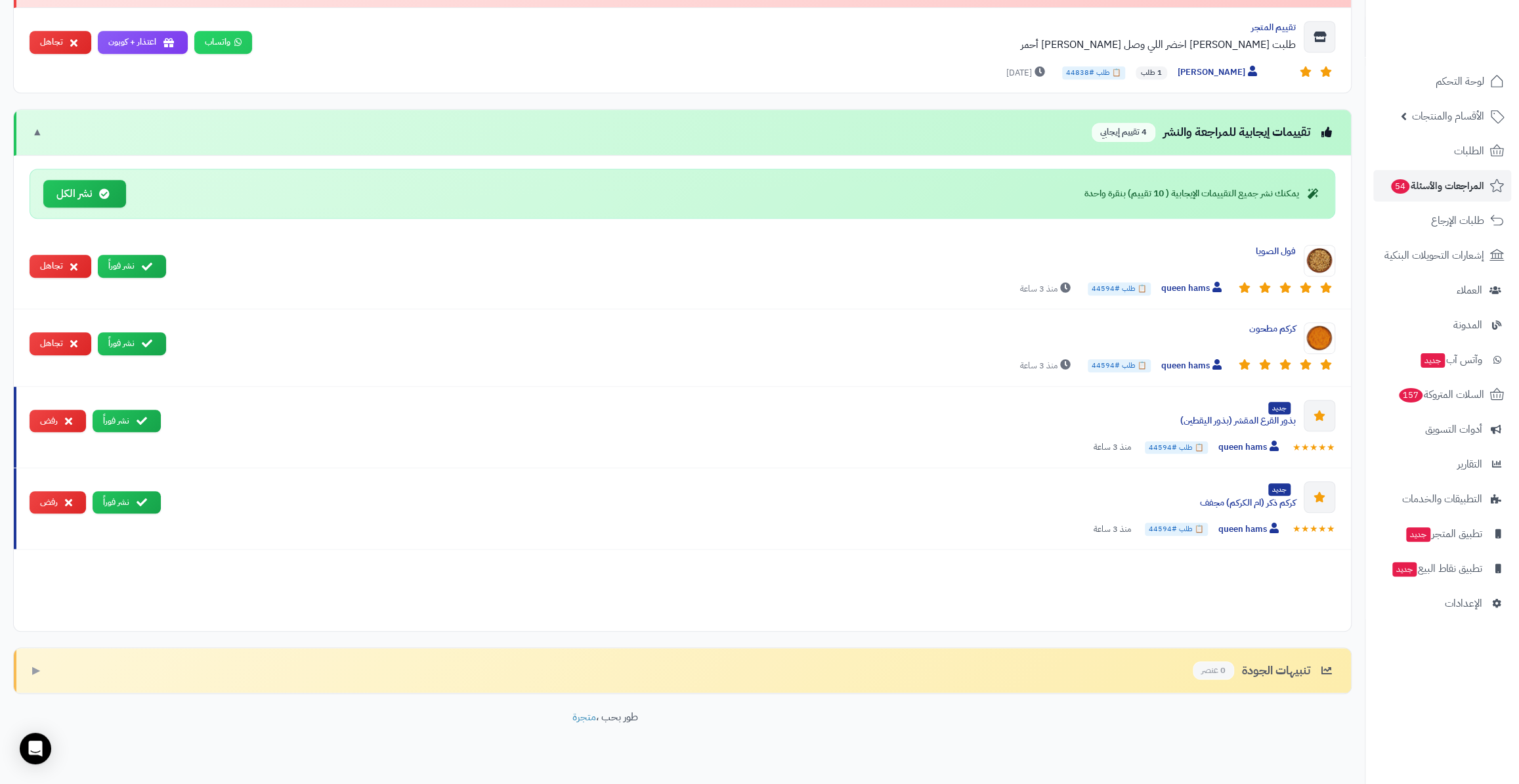
click at [144, 265] on icon at bounding box center [147, 266] width 10 height 10
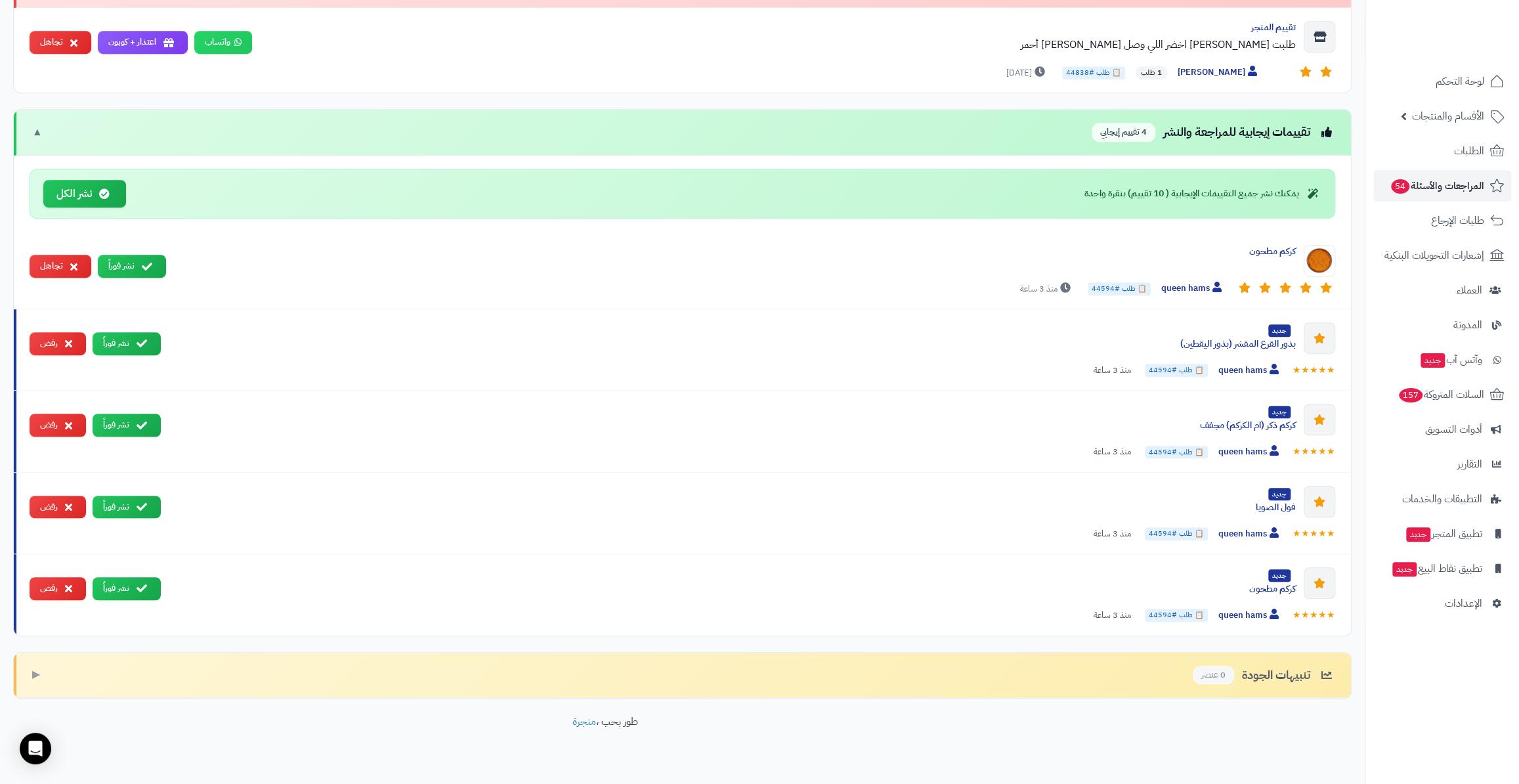
click at [144, 265] on icon at bounding box center [147, 266] width 10 height 10
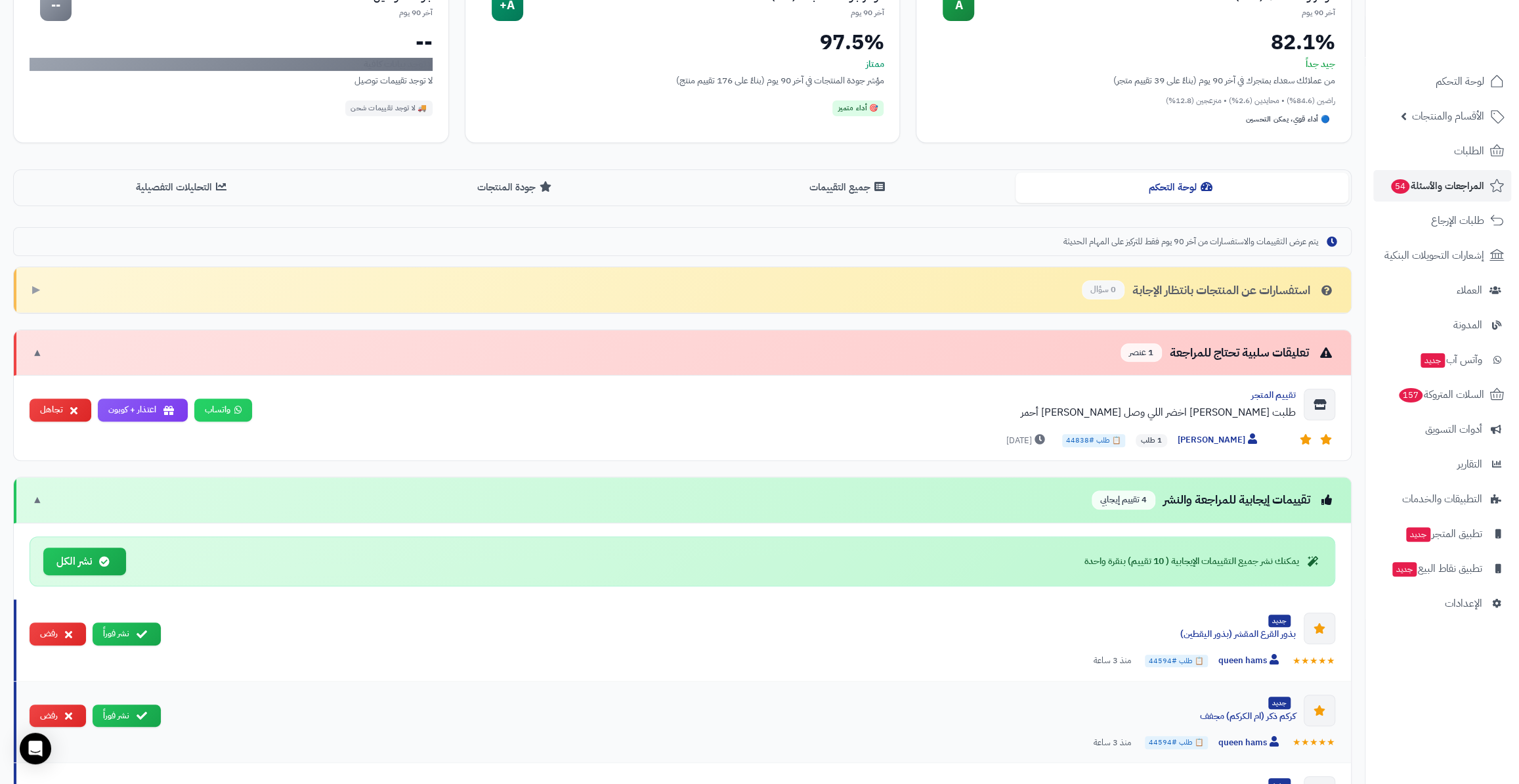
scroll to position [237, 0]
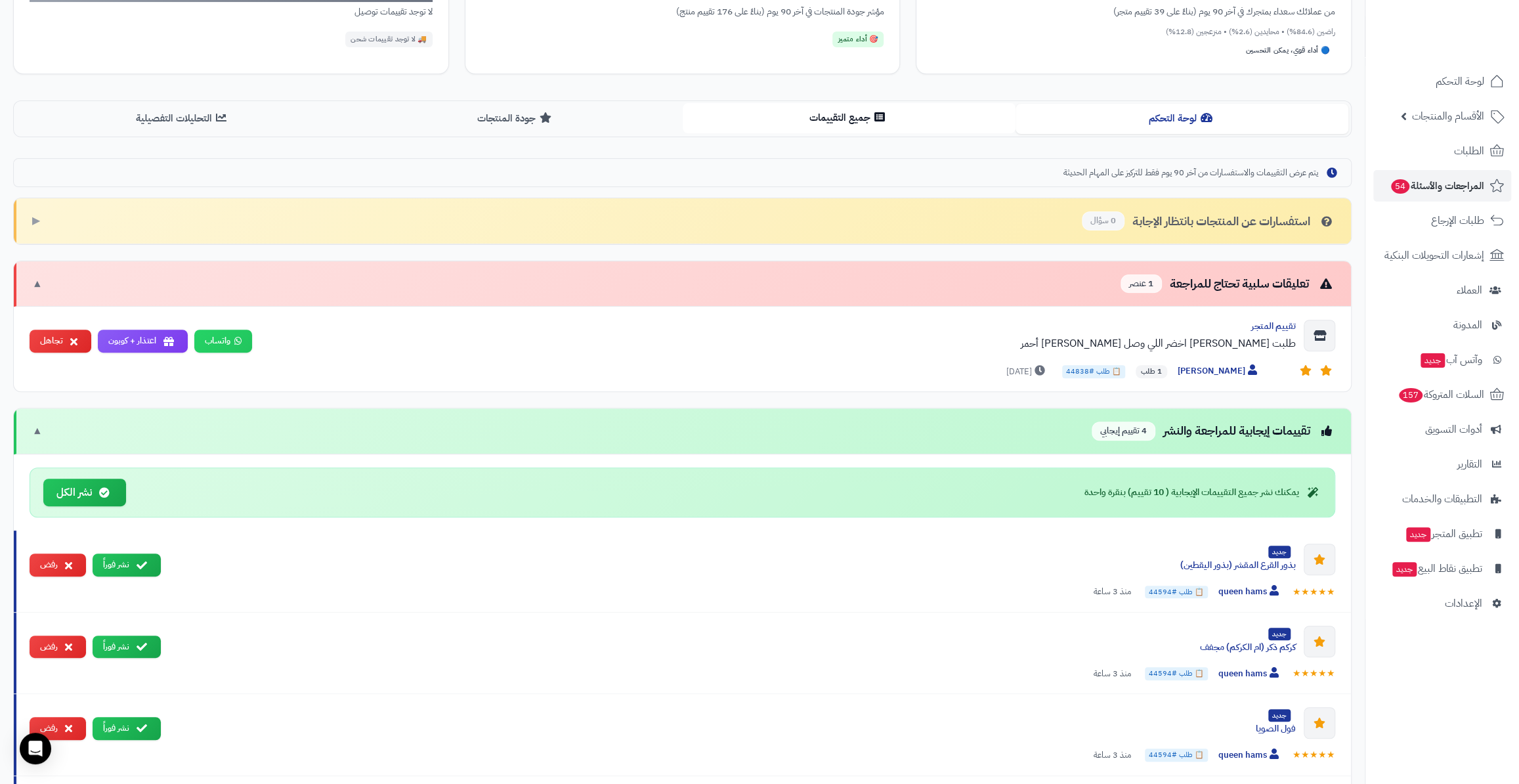
click at [912, 110] on button "جميع التقييمات" at bounding box center [849, 118] width 333 height 30
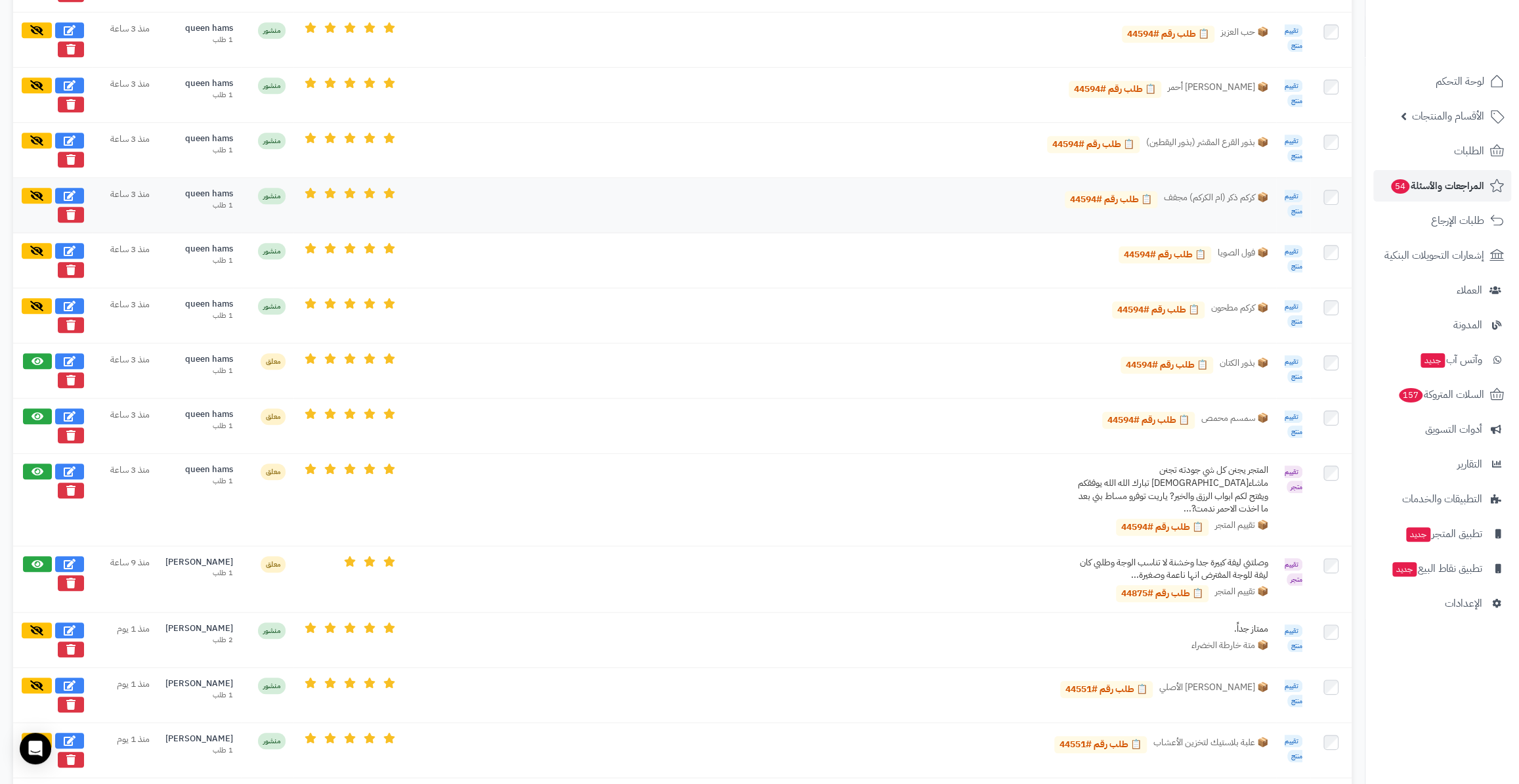
scroll to position [715, 0]
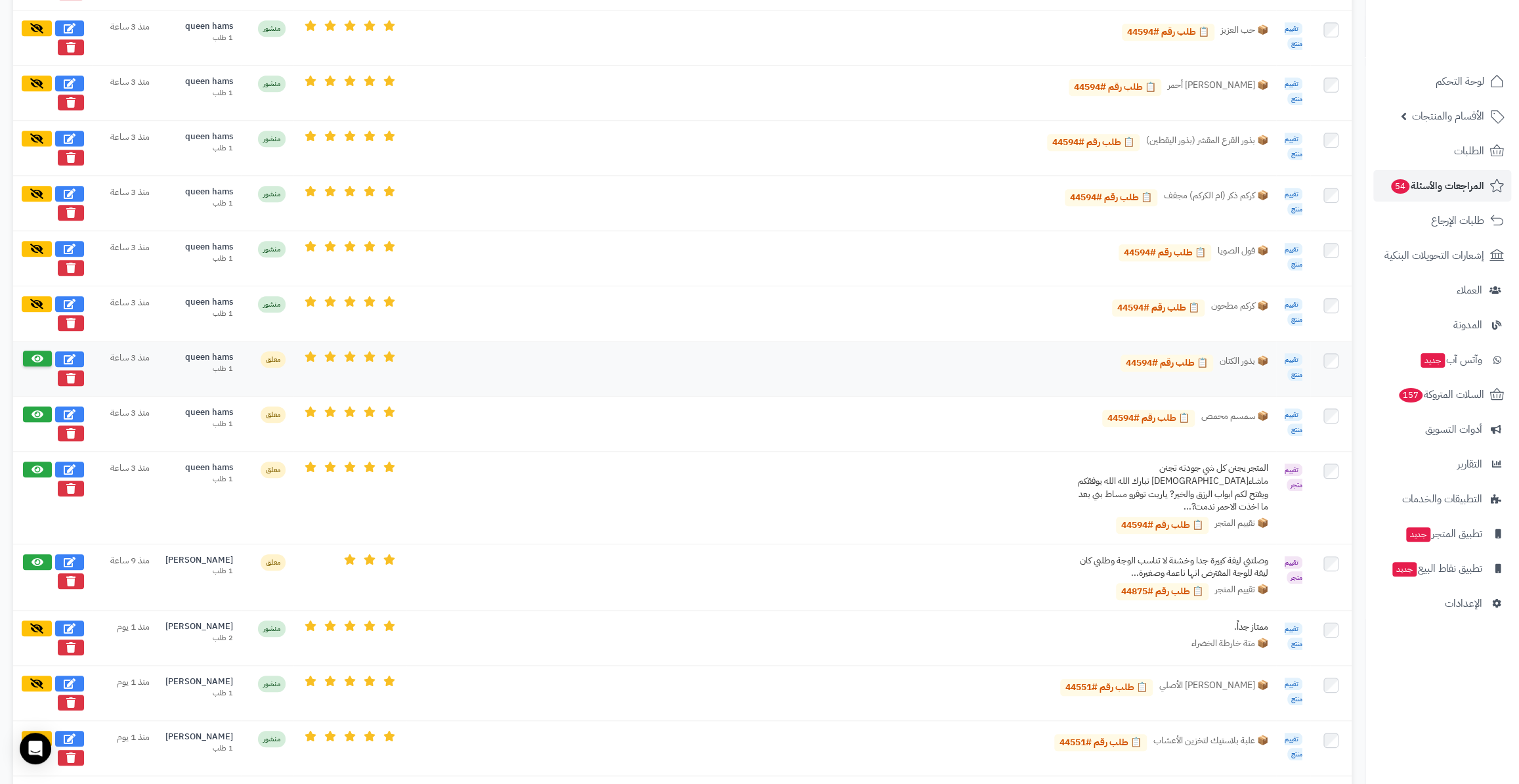
click at [28, 357] on button at bounding box center [37, 358] width 29 height 16
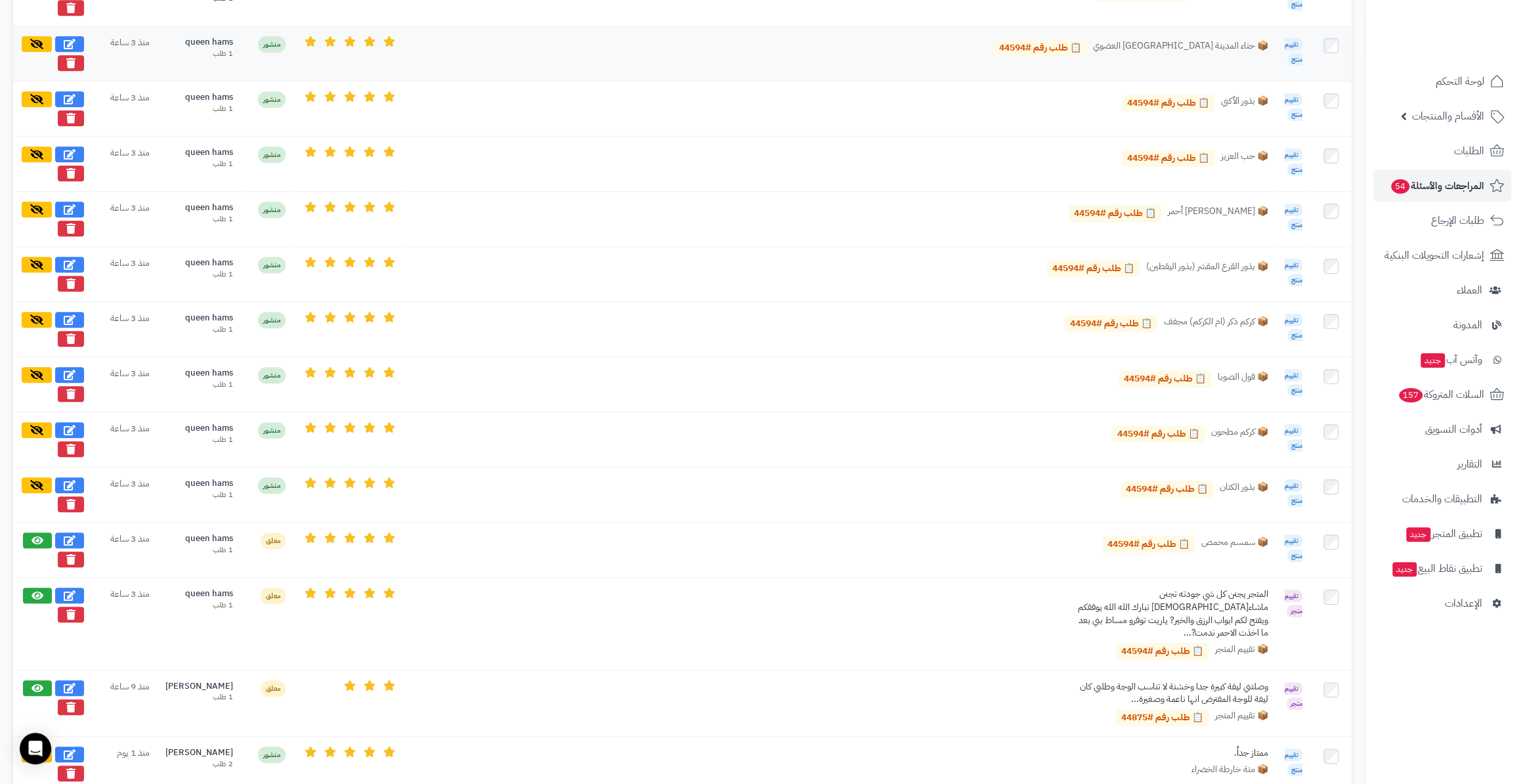
scroll to position [597, 0]
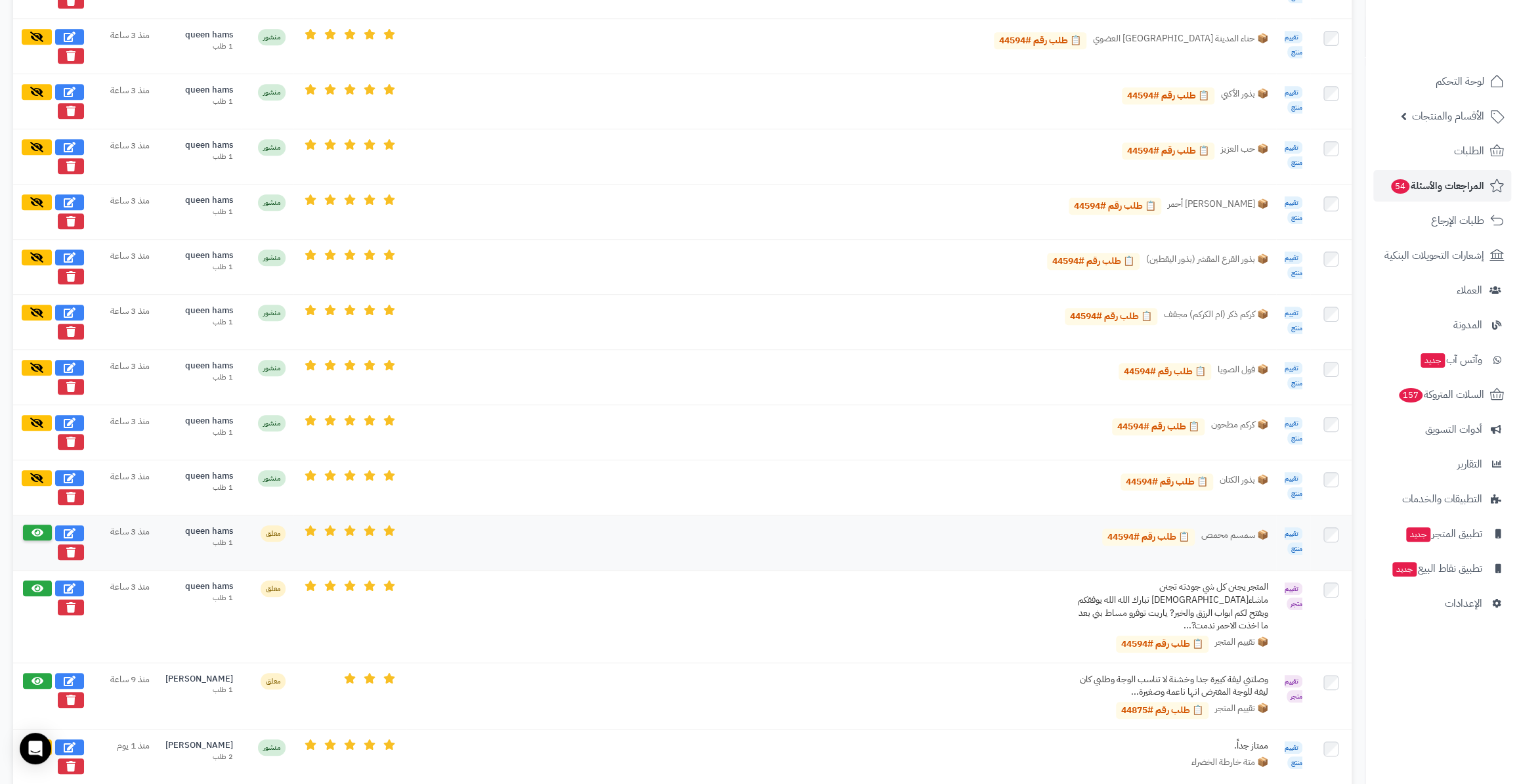
click at [34, 532] on icon at bounding box center [37, 533] width 12 height 10
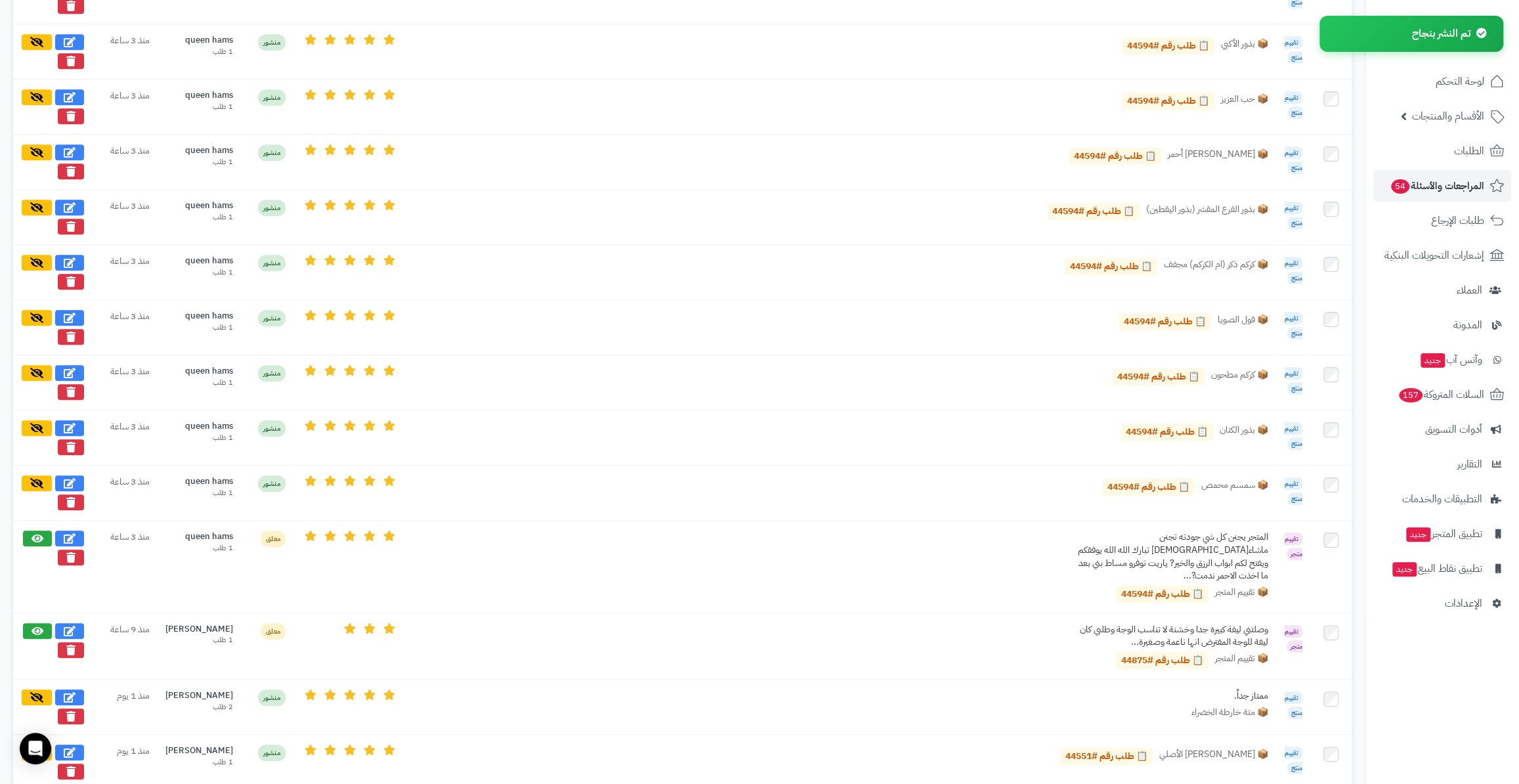
scroll to position [656, 0]
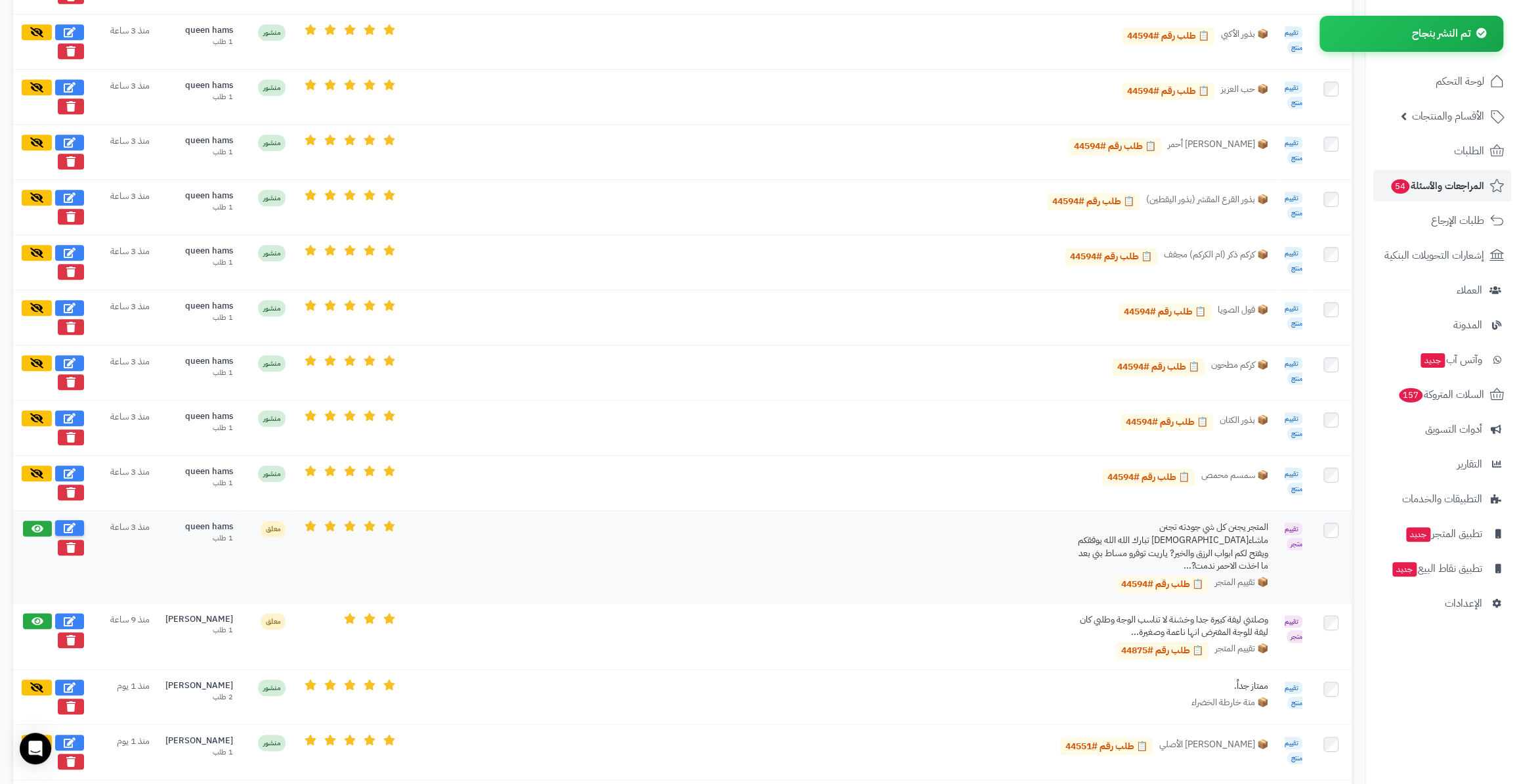
click at [69, 525] on icon at bounding box center [69, 528] width 12 height 10
select select "*"
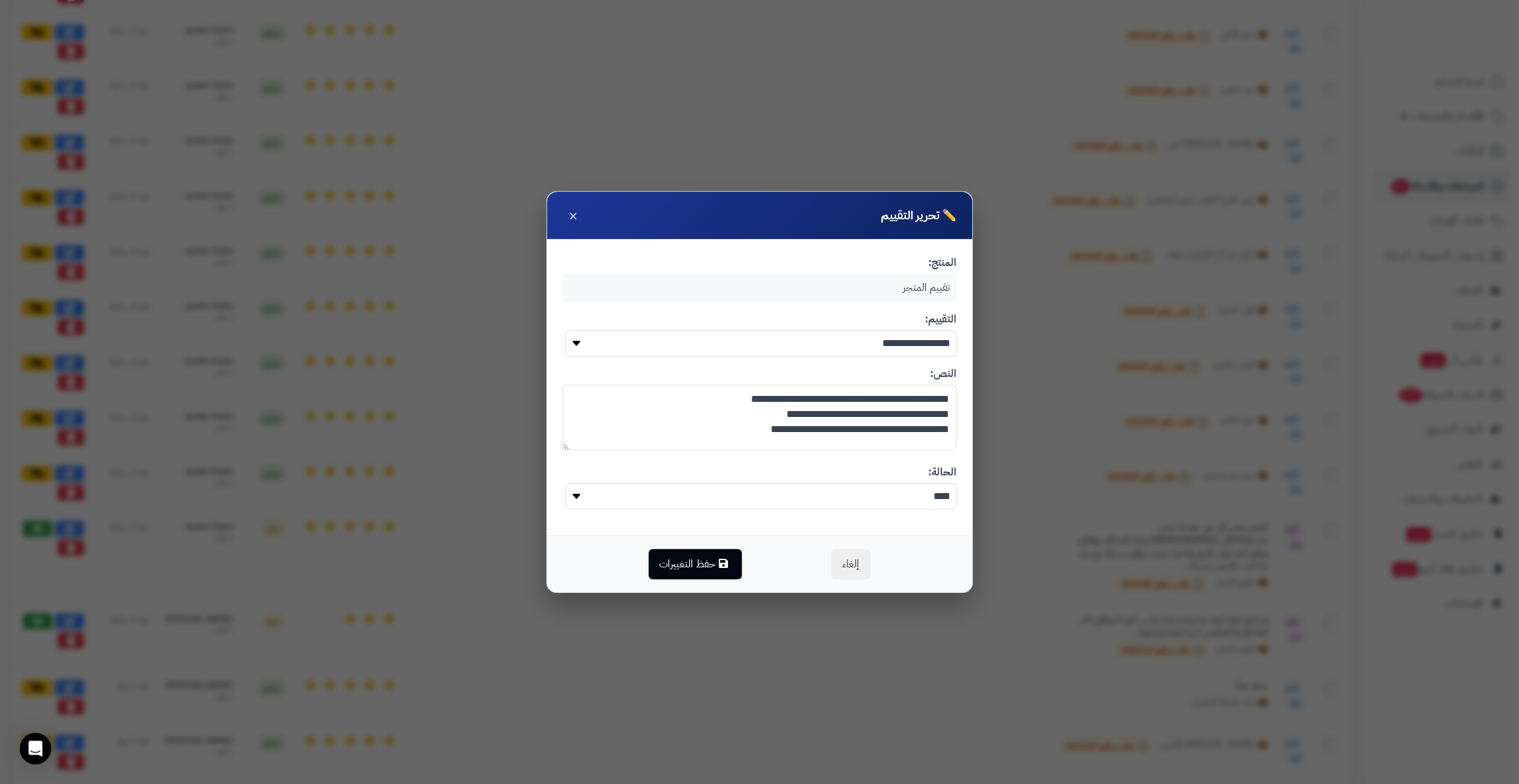
click at [762, 418] on textarea "**********" at bounding box center [760, 418] width 394 height 66
click at [679, 427] on textarea "**********" at bounding box center [760, 418] width 394 height 66
type textarea "**********"
click at [703, 556] on button "حفظ التغييرات" at bounding box center [695, 563] width 93 height 30
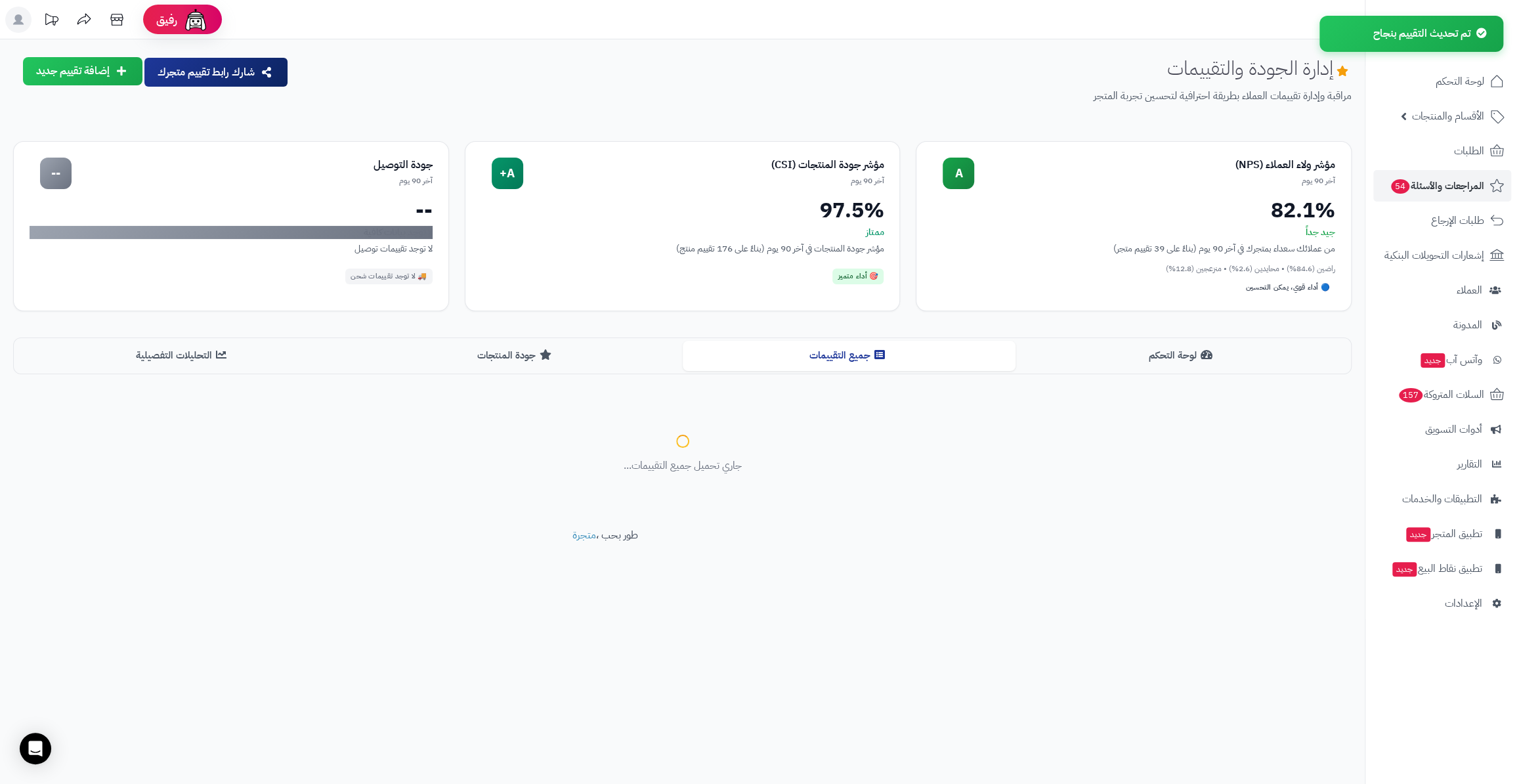
scroll to position [0, 0]
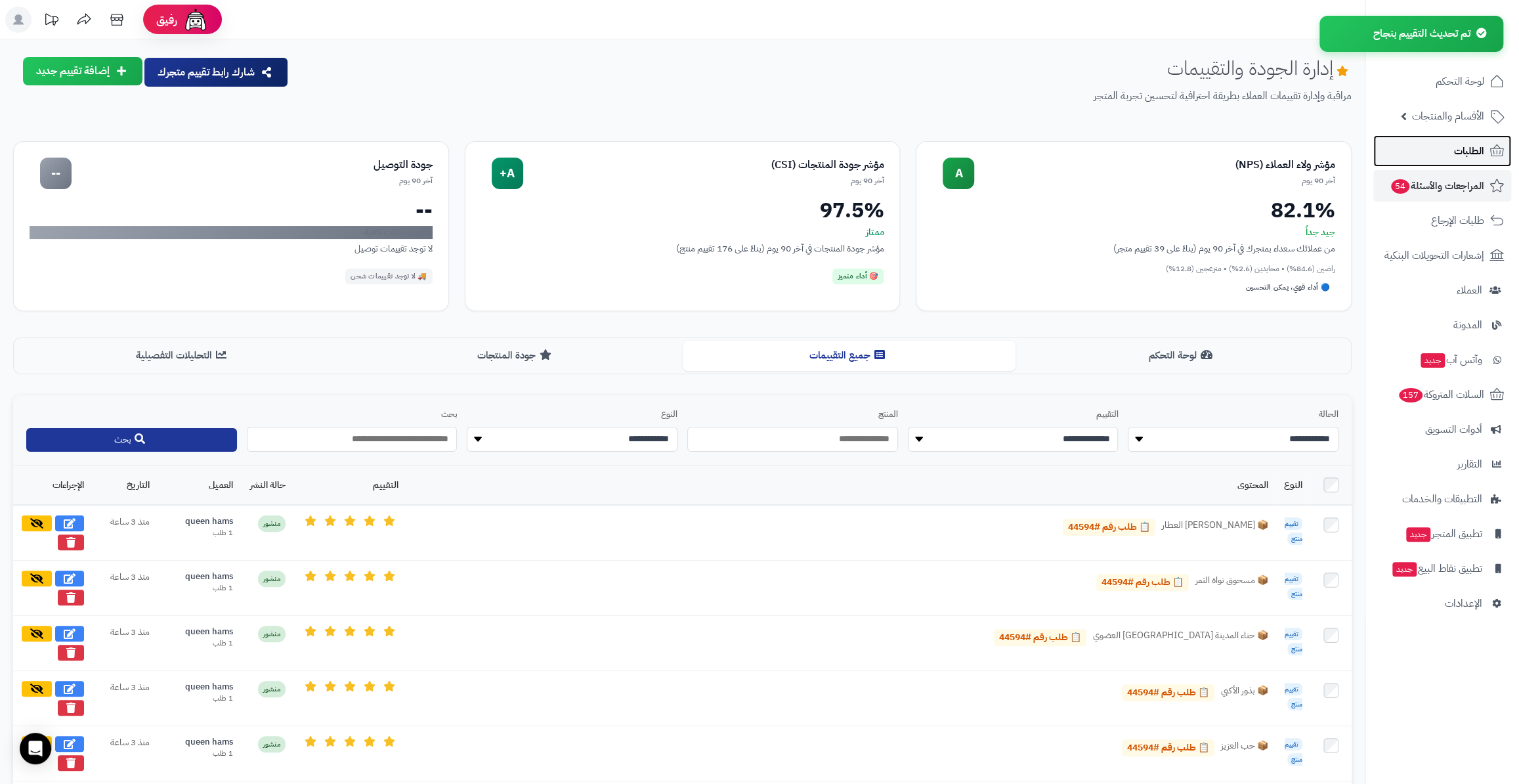
click at [1451, 144] on link "الطلبات" at bounding box center [1442, 151] width 138 height 31
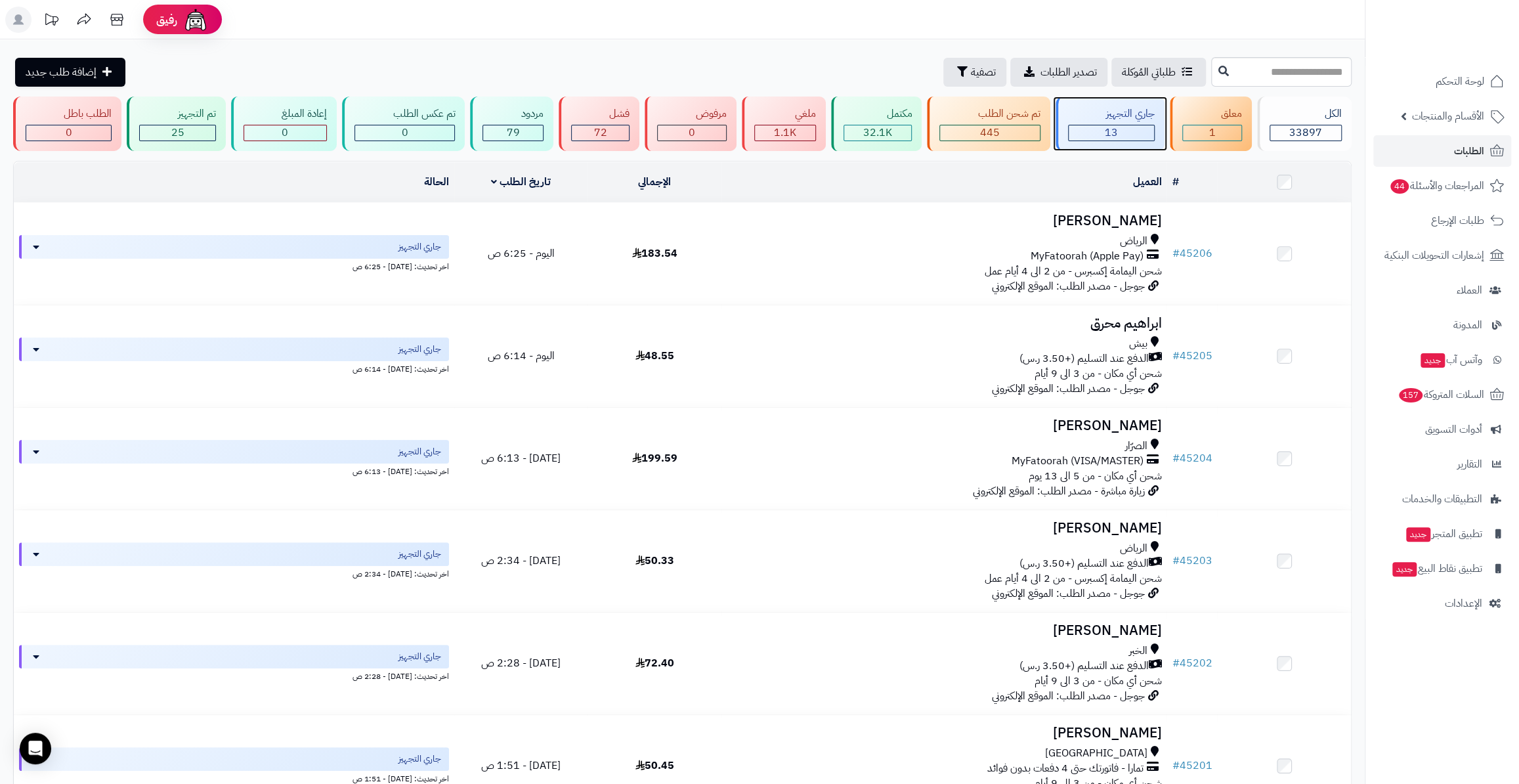
click at [1116, 112] on div "جاري التجهيز" at bounding box center [1112, 114] width 87 height 15
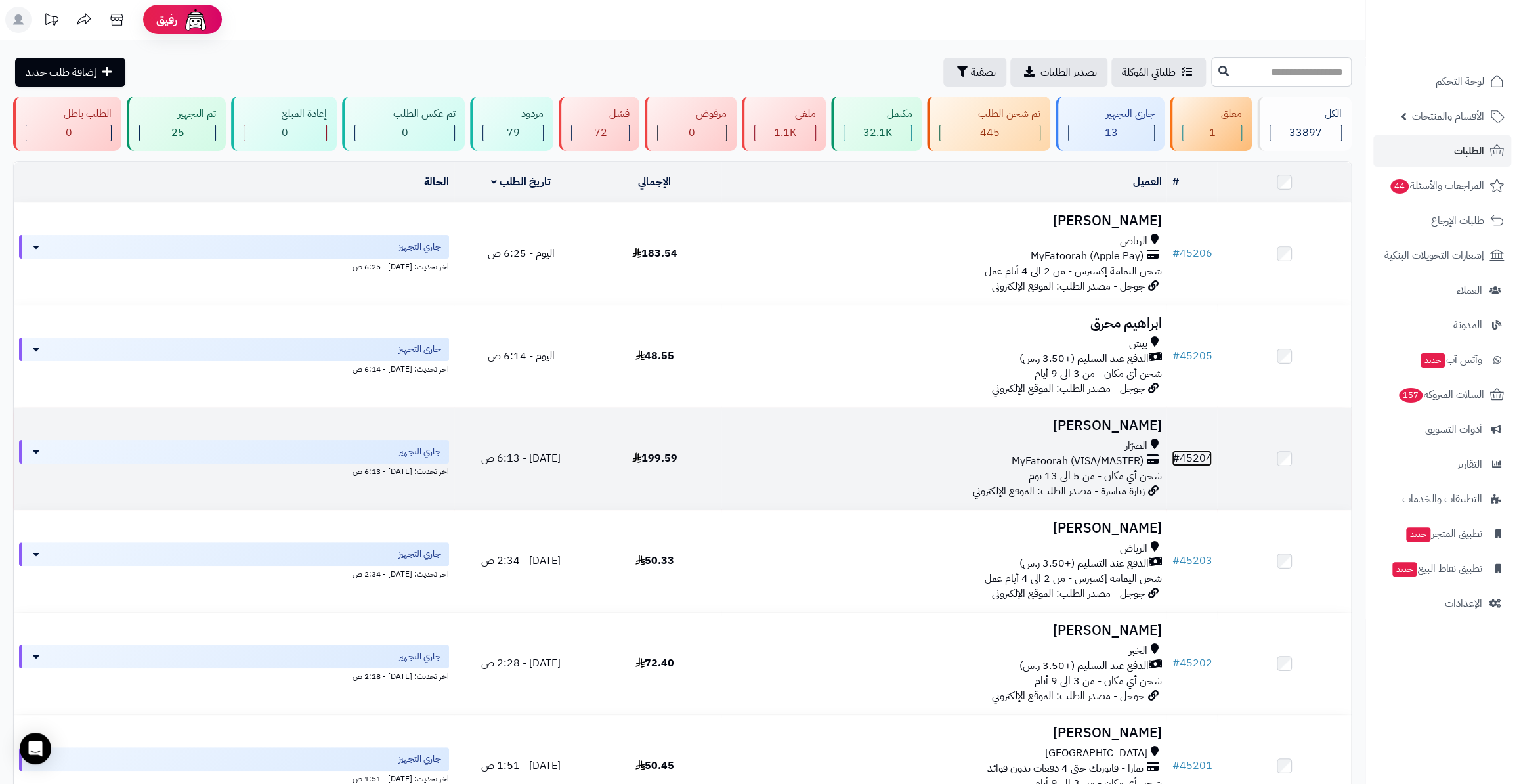
click at [1197, 457] on link "# 45204" at bounding box center [1192, 458] width 40 height 16
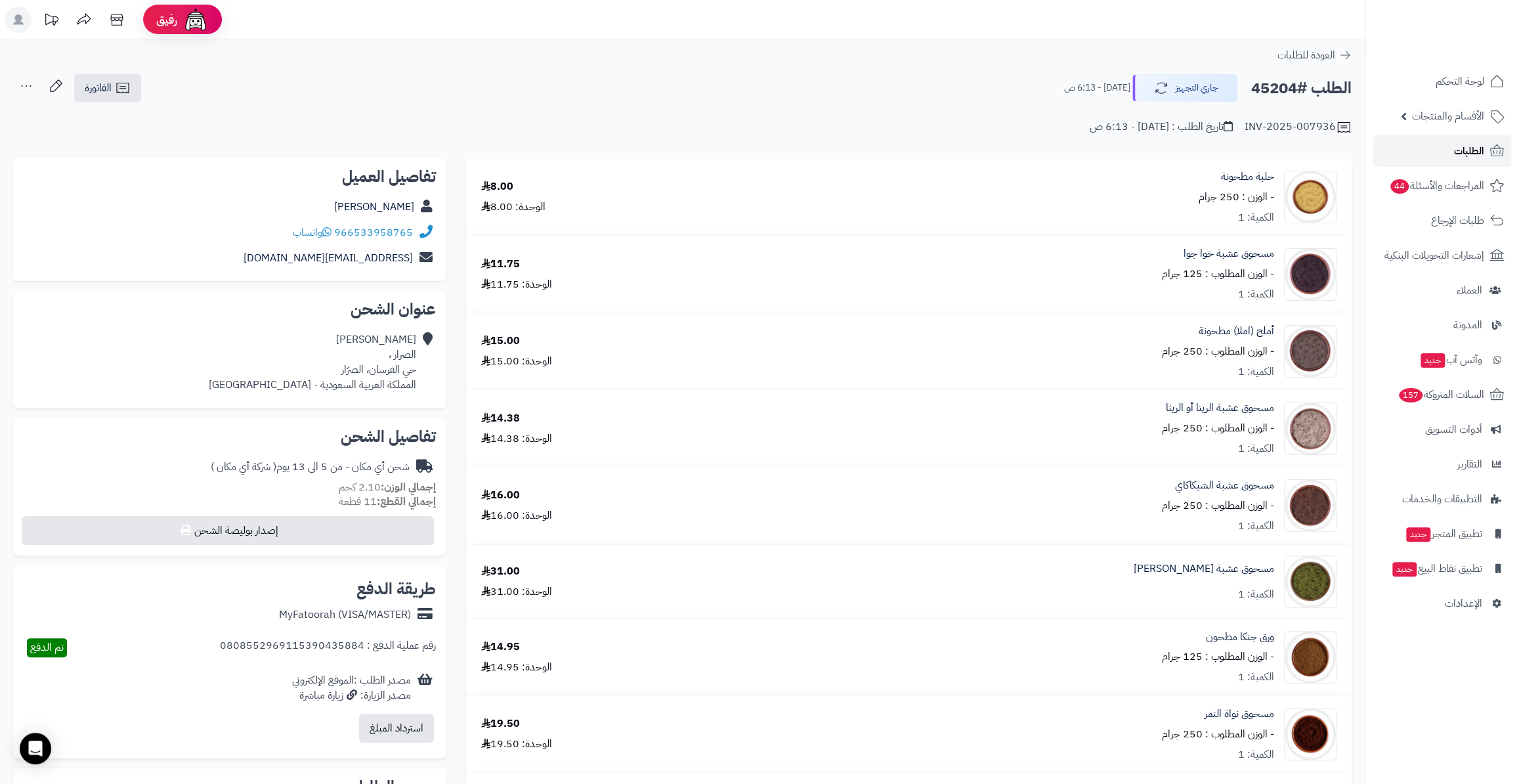
click at [1498, 151] on icon at bounding box center [1497, 151] width 16 height 16
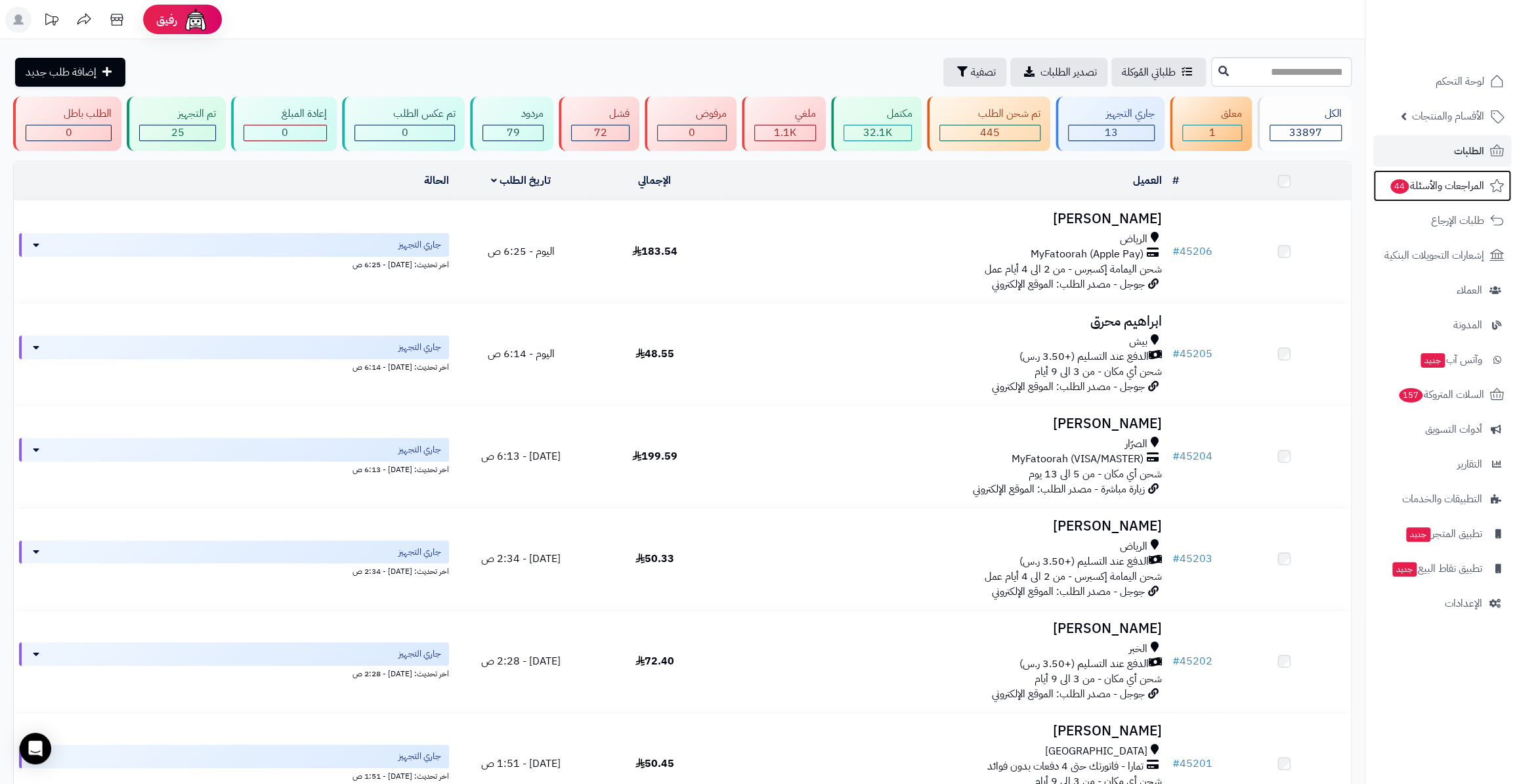
click at [1463, 184] on span "المراجعات والأسئلة 44" at bounding box center [1437, 186] width 95 height 19
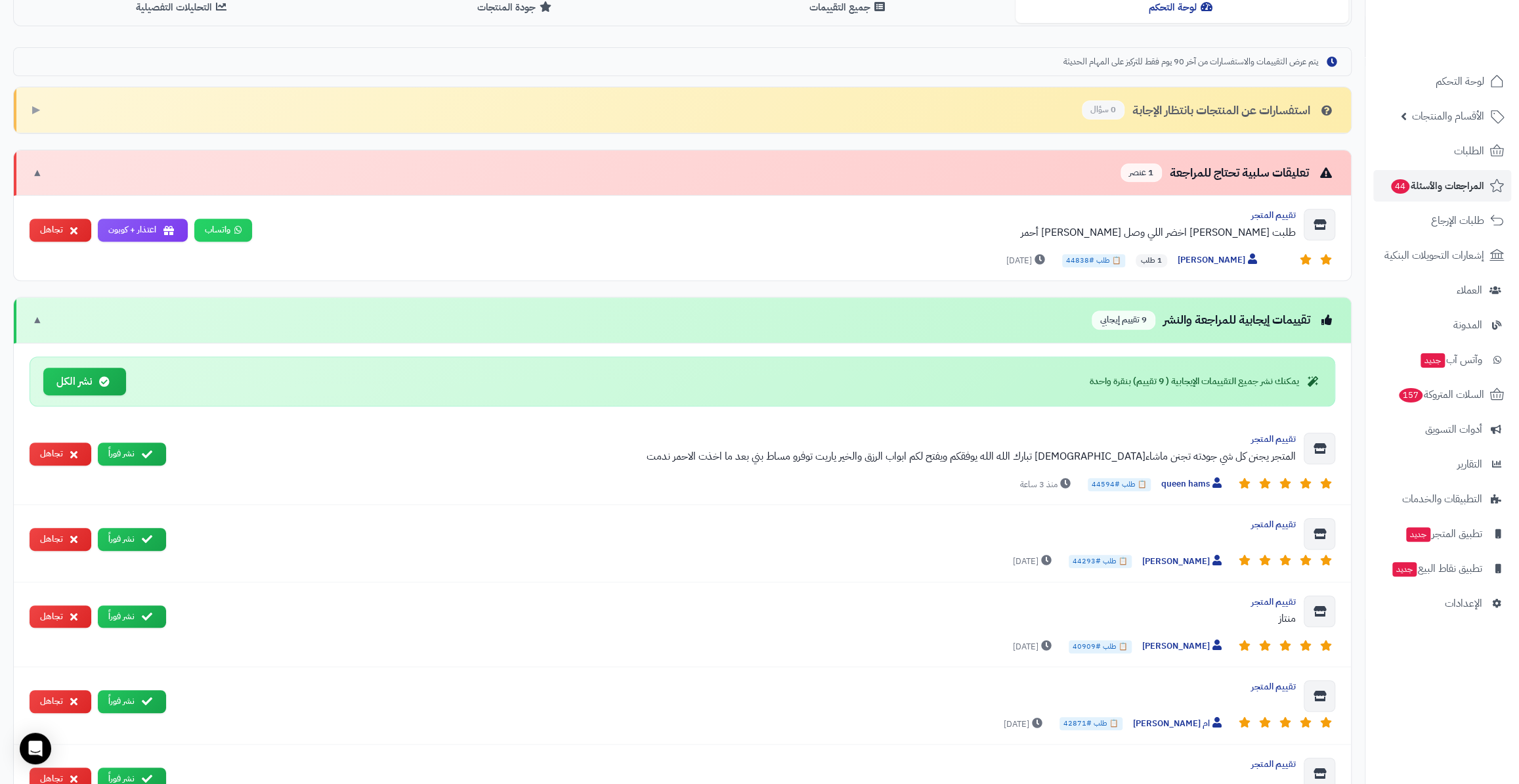
scroll to position [358, 0]
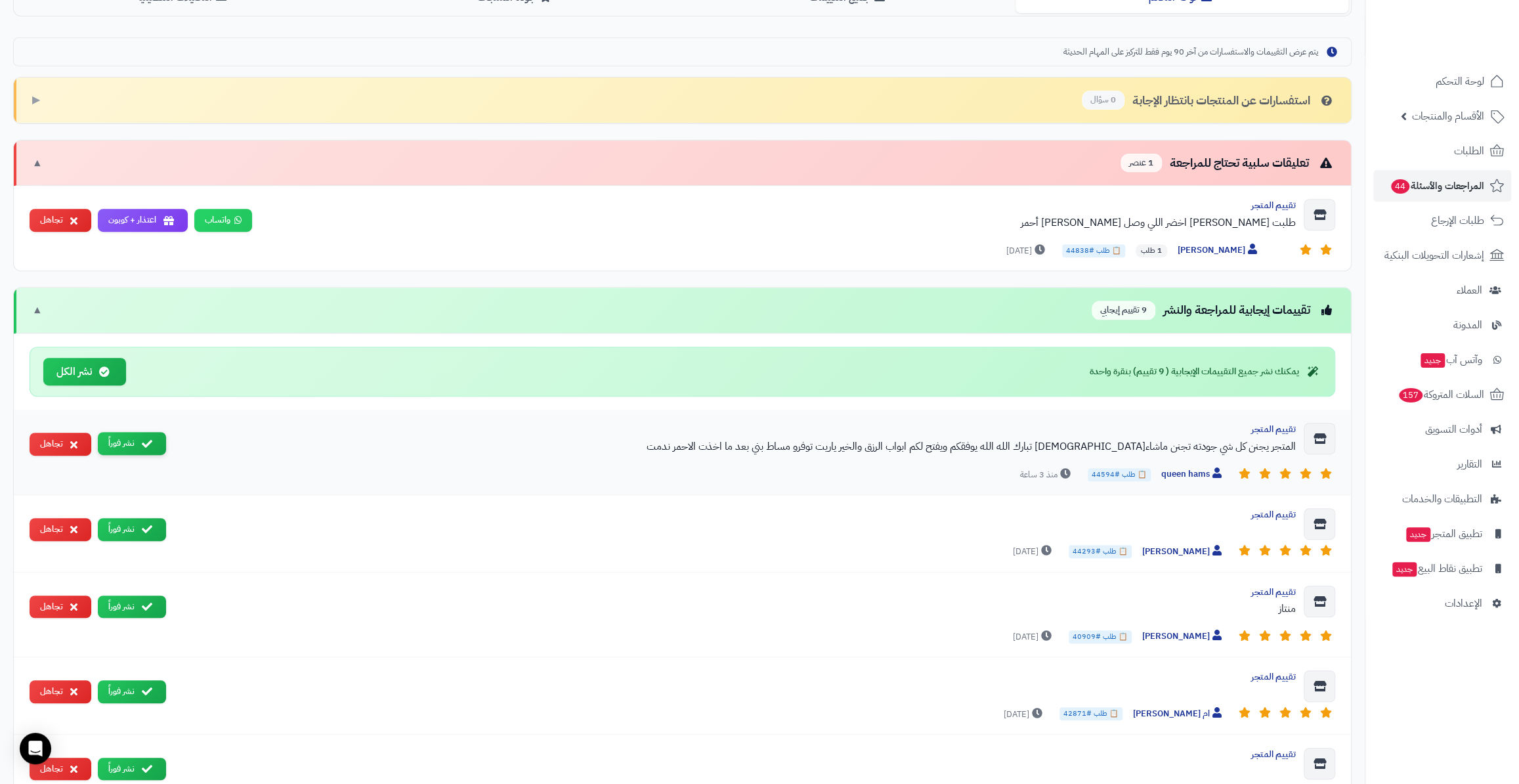
click at [125, 443] on button "نشر فوراً" at bounding box center [132, 443] width 69 height 23
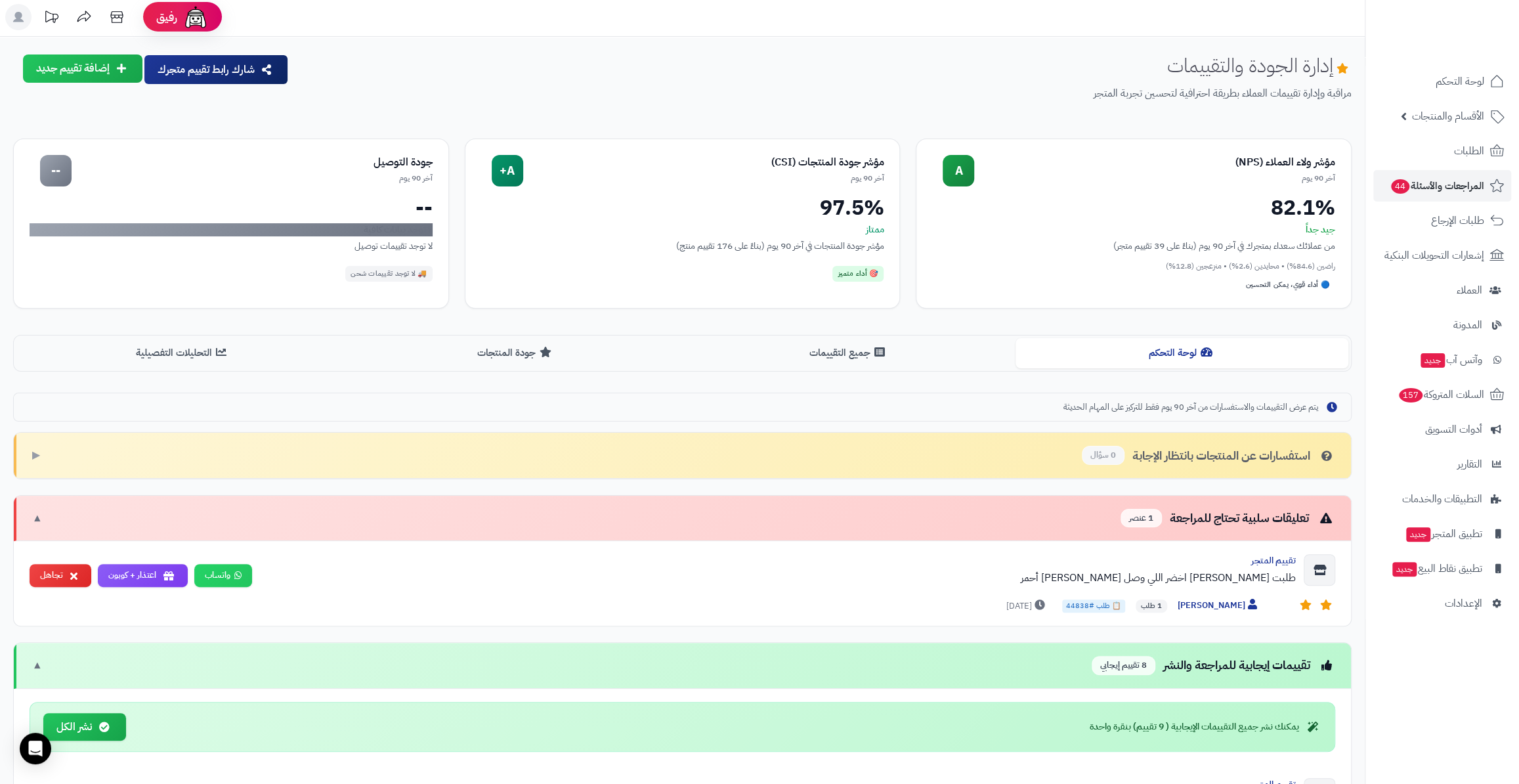
scroll to position [0, 0]
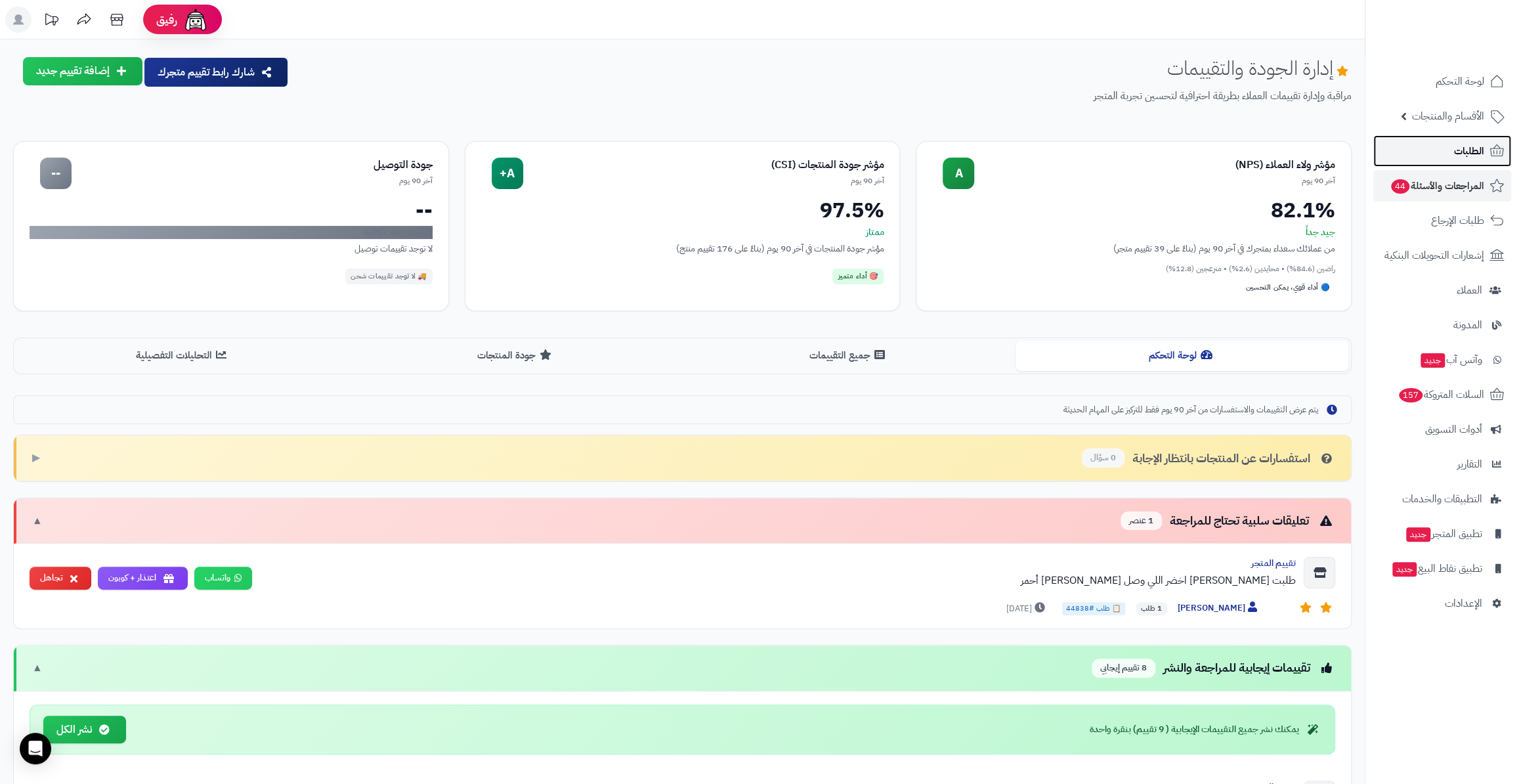
click at [1424, 156] on link "الطلبات" at bounding box center [1442, 151] width 138 height 31
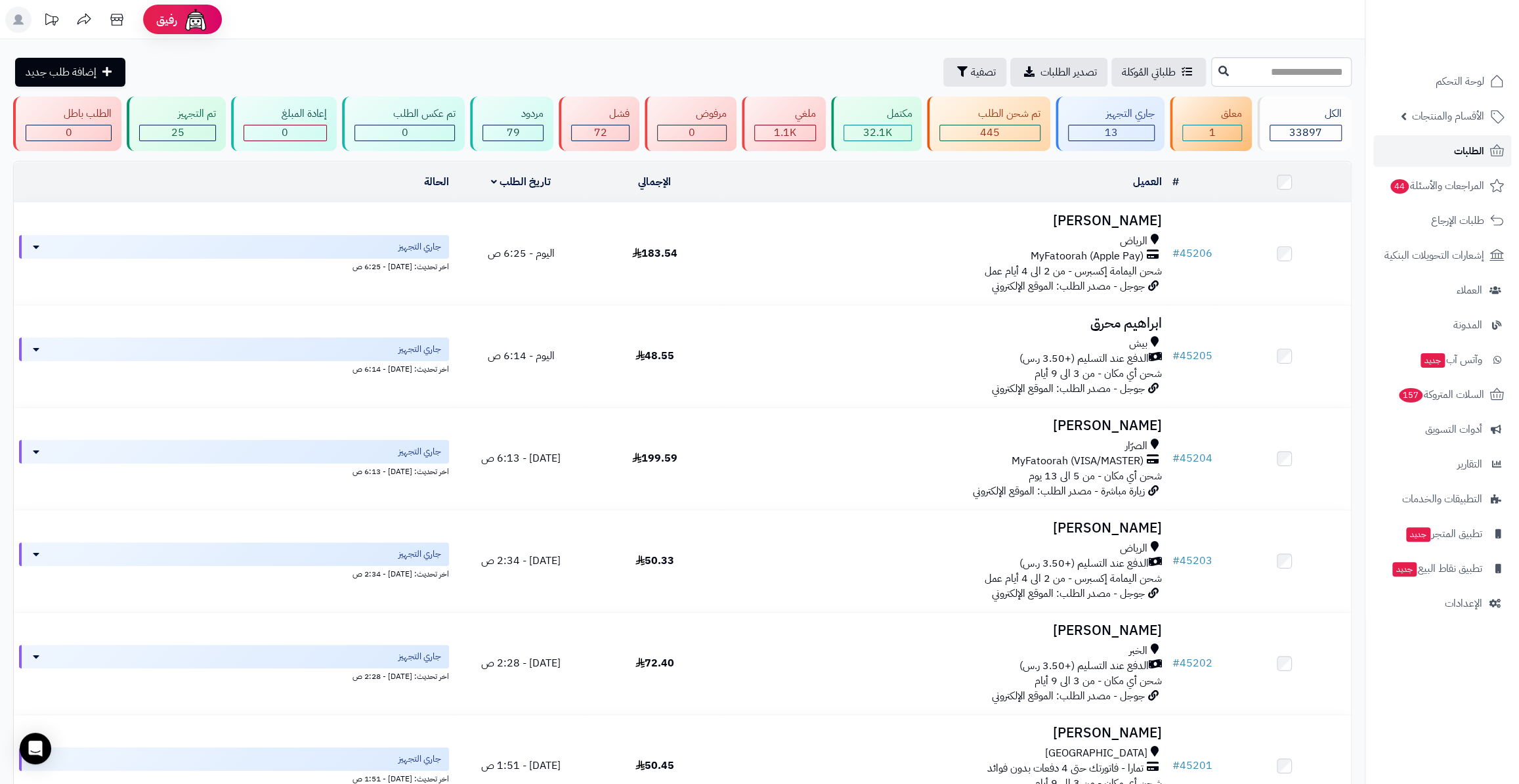
click at [1432, 140] on link "الطلبات" at bounding box center [1442, 151] width 138 height 31
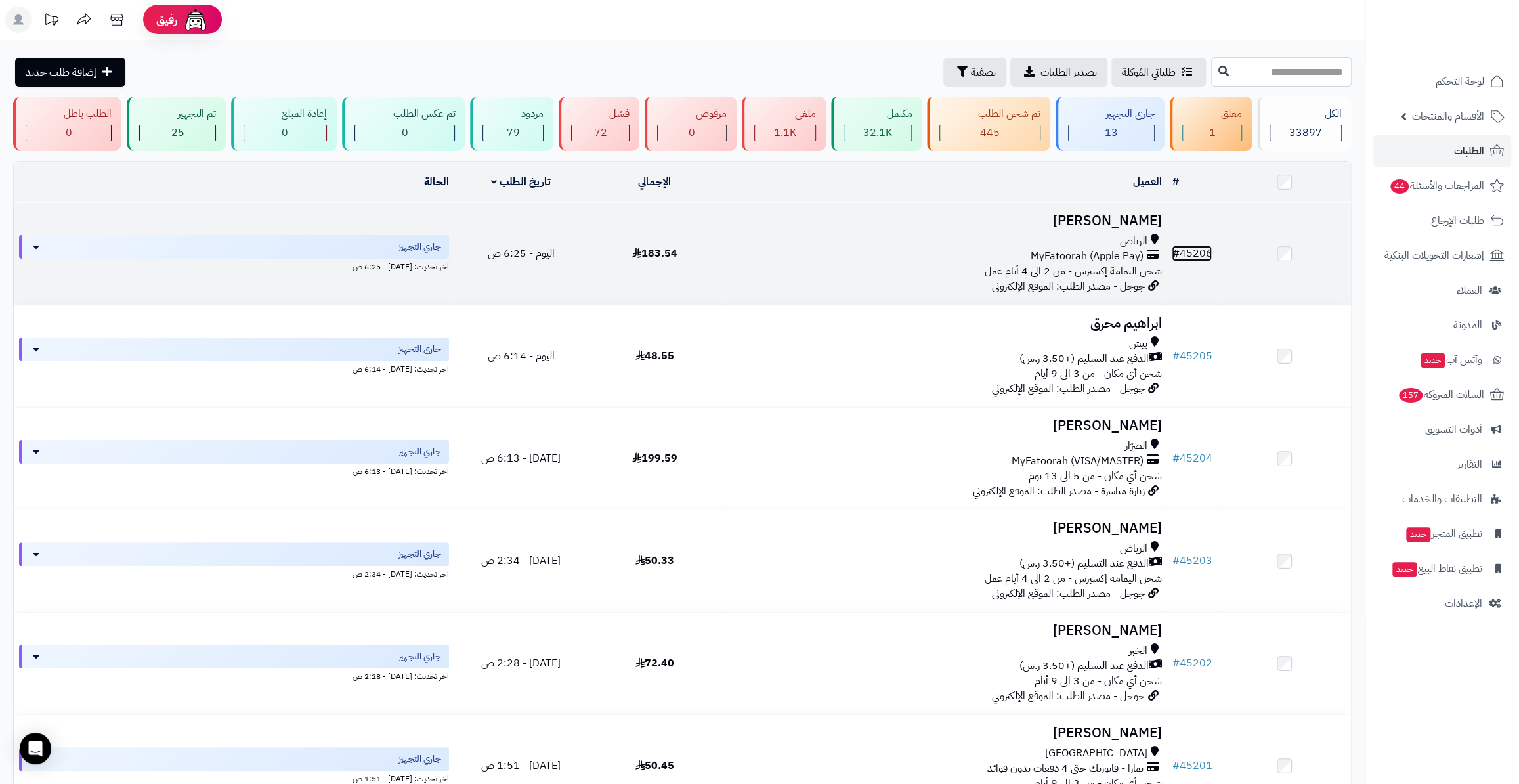
click at [1190, 250] on link "# 45206" at bounding box center [1192, 253] width 40 height 16
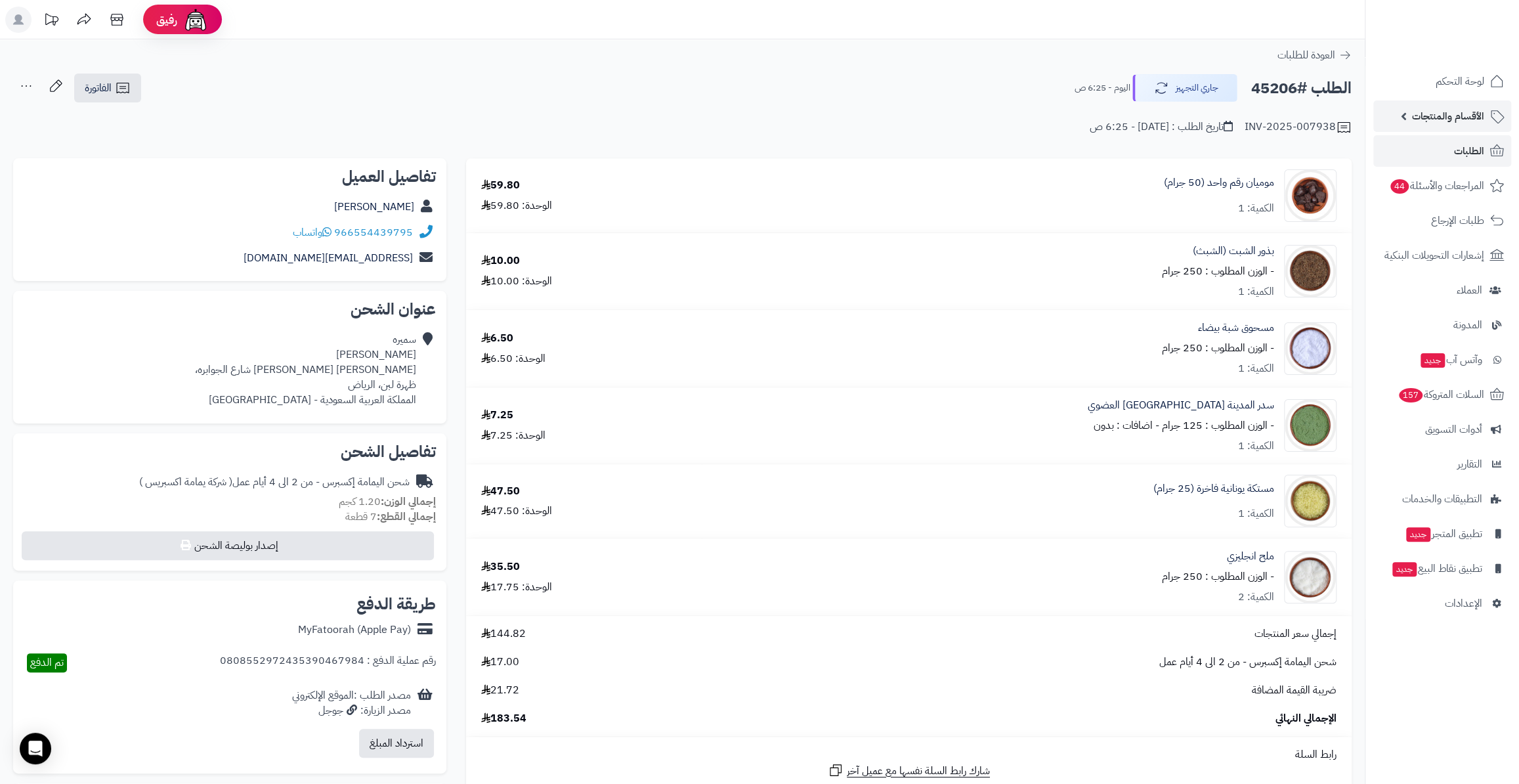
click at [1426, 122] on span "الأقسام والمنتجات" at bounding box center [1448, 116] width 72 height 19
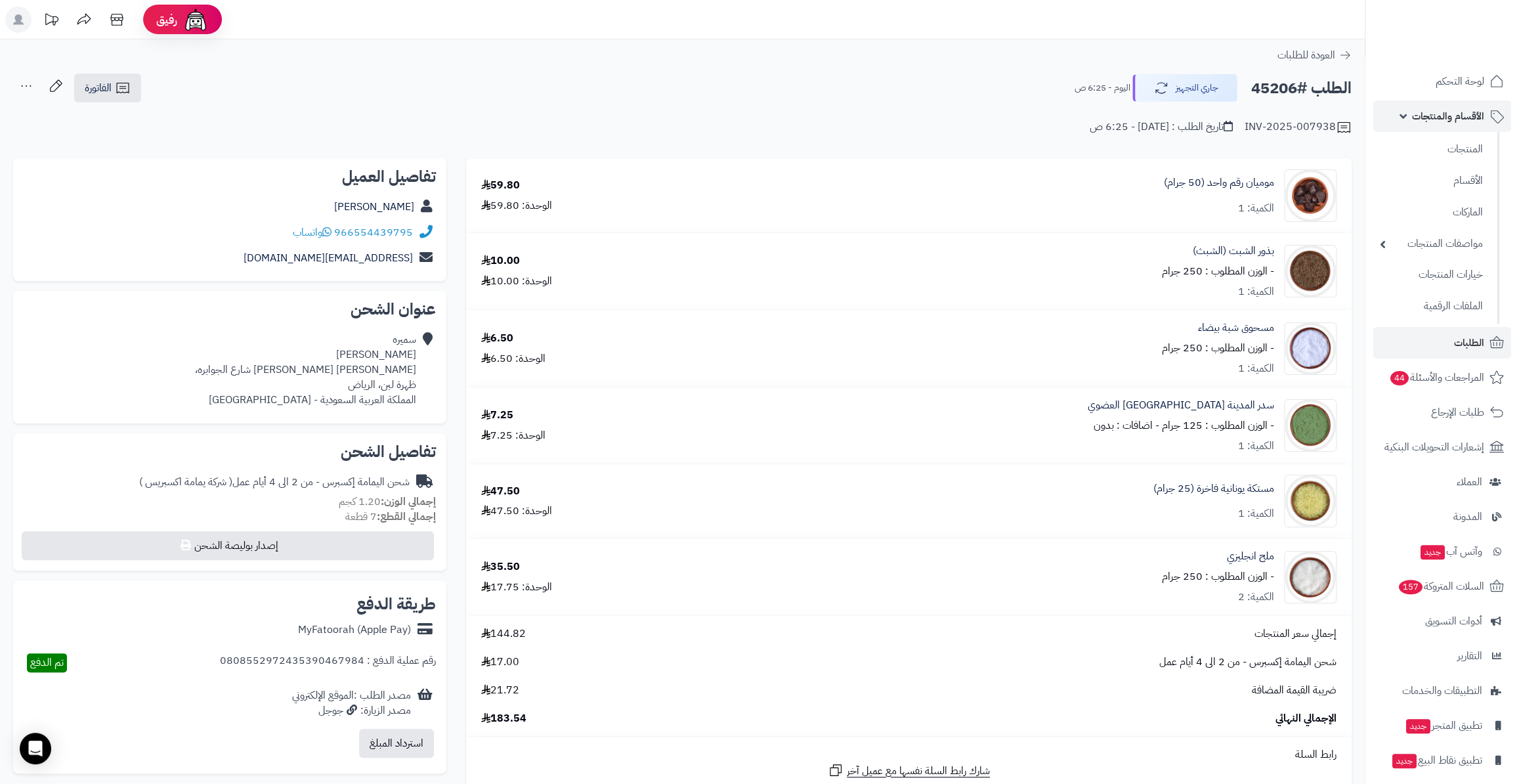
click at [1426, 122] on span "الأقسام والمنتجات" at bounding box center [1448, 116] width 72 height 19
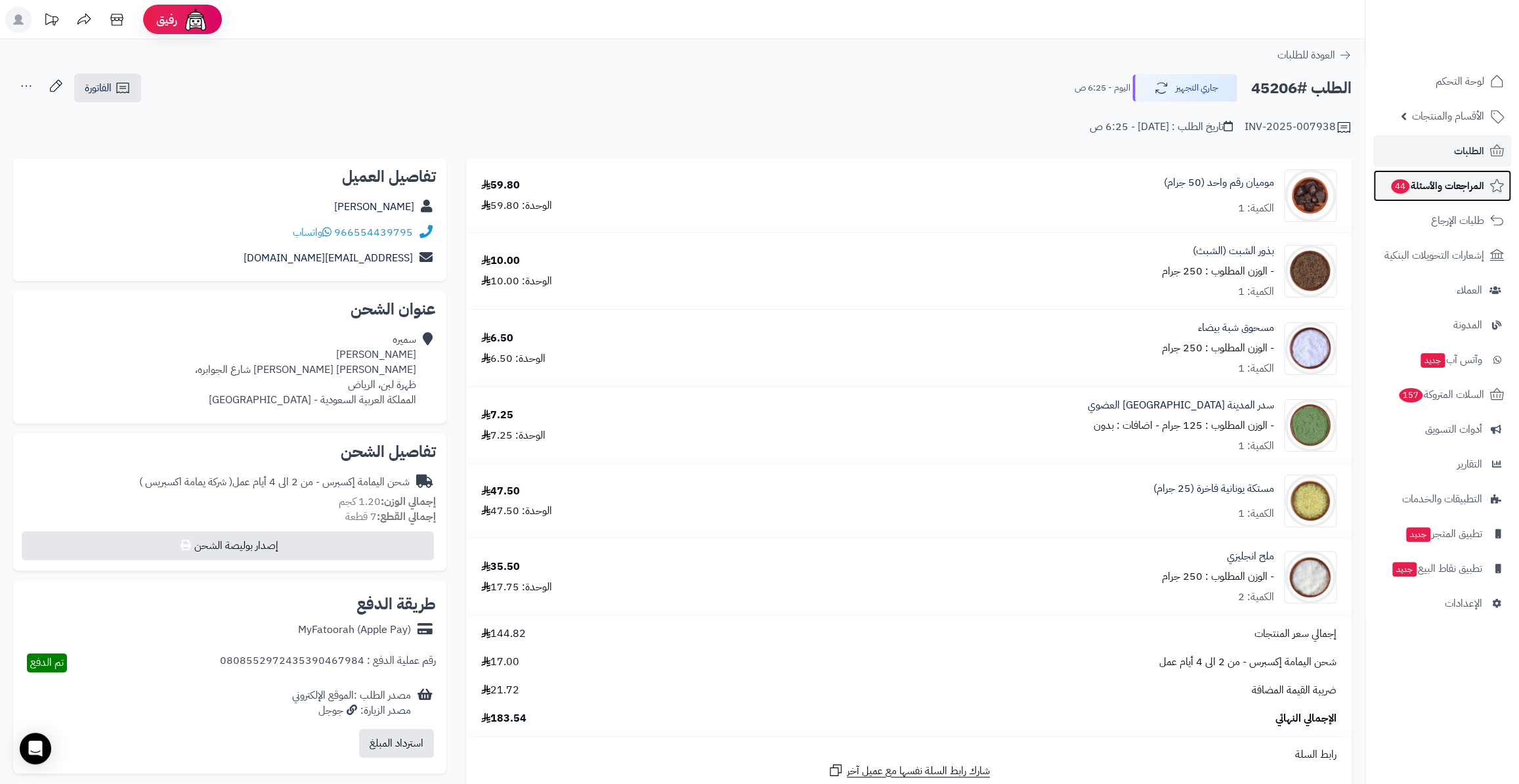
click at [1420, 190] on span "المراجعات والأسئلة 44" at bounding box center [1437, 186] width 95 height 19
